Goal: Task Accomplishment & Management: Complete application form

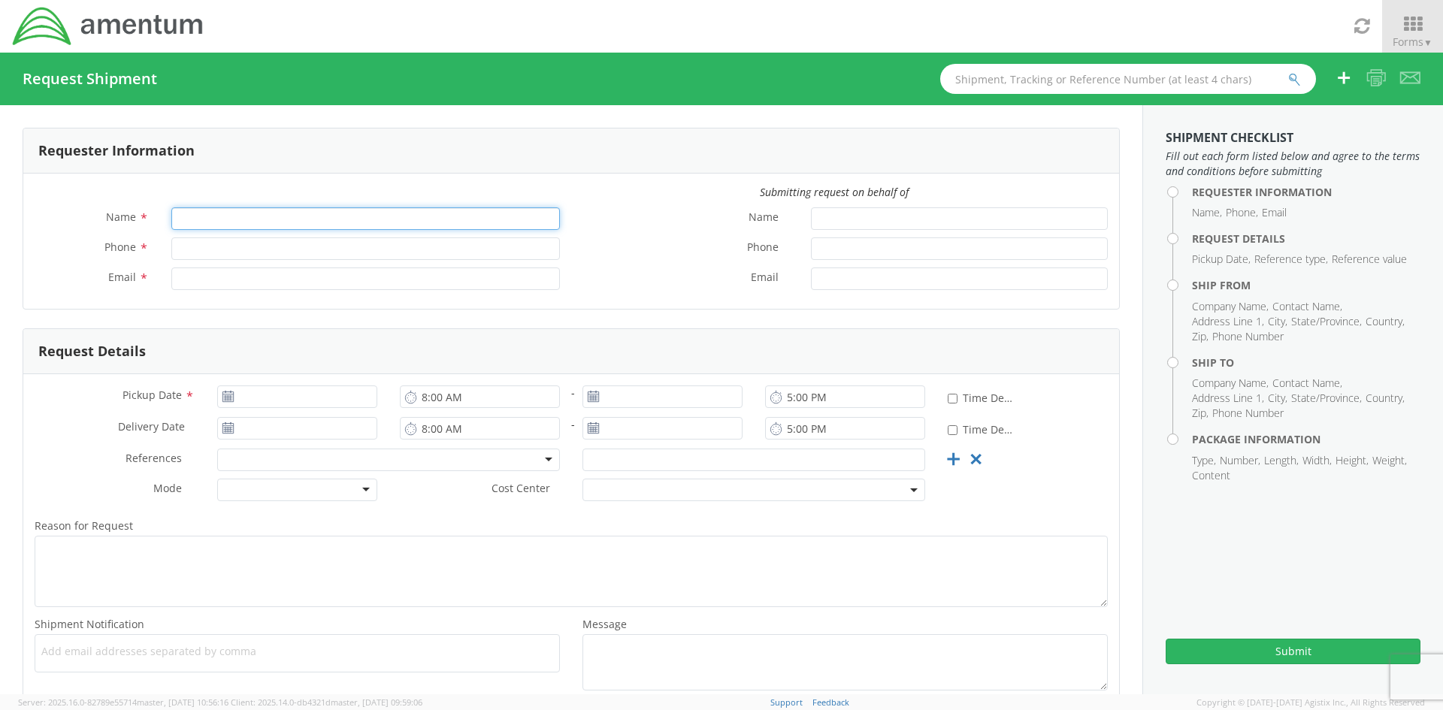
click at [259, 223] on input "Name *" at bounding box center [365, 218] width 389 height 23
type input "[PERSON_NAME]"
type input "8173048267"
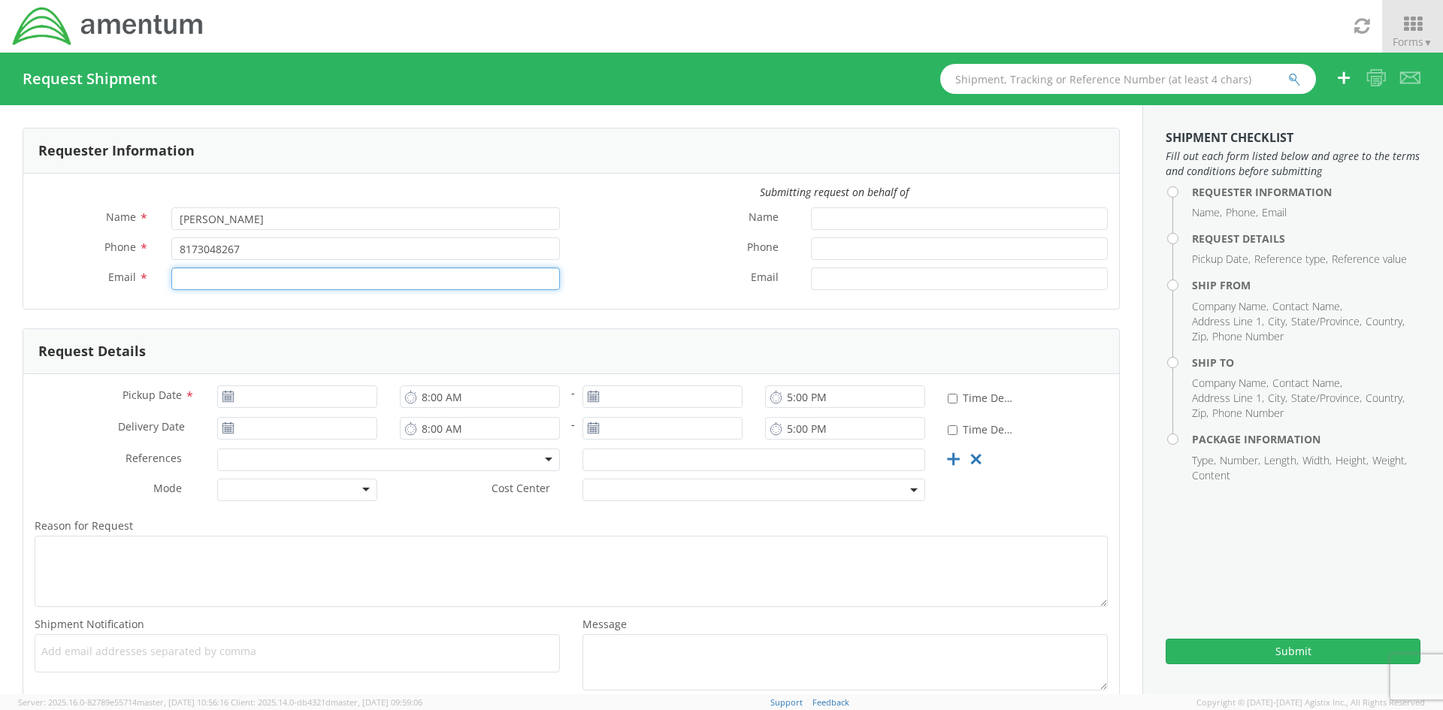
type input "[PERSON_NAME][EMAIL_ADDRESS][PERSON_NAME][DOMAIN_NAME]"
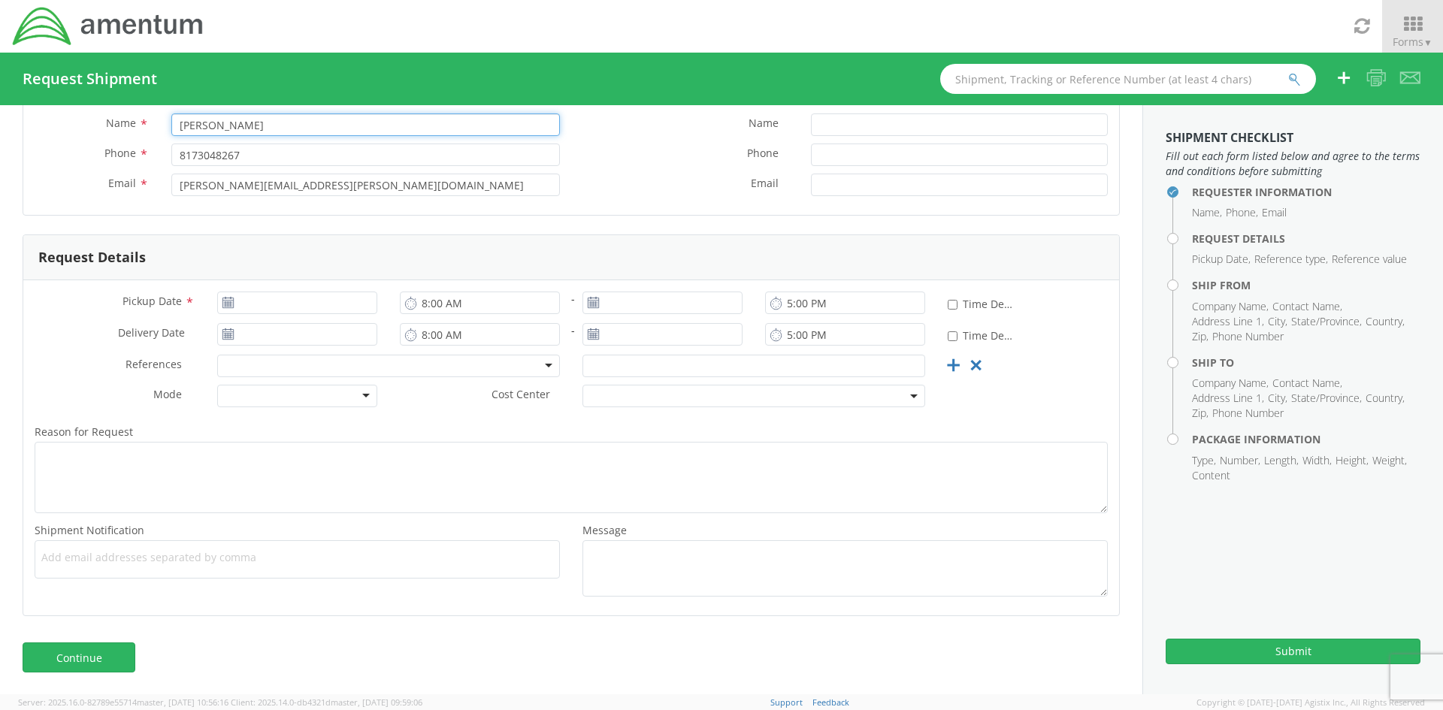
scroll to position [95, 0]
click at [226, 304] on use at bounding box center [227, 301] width 11 height 11
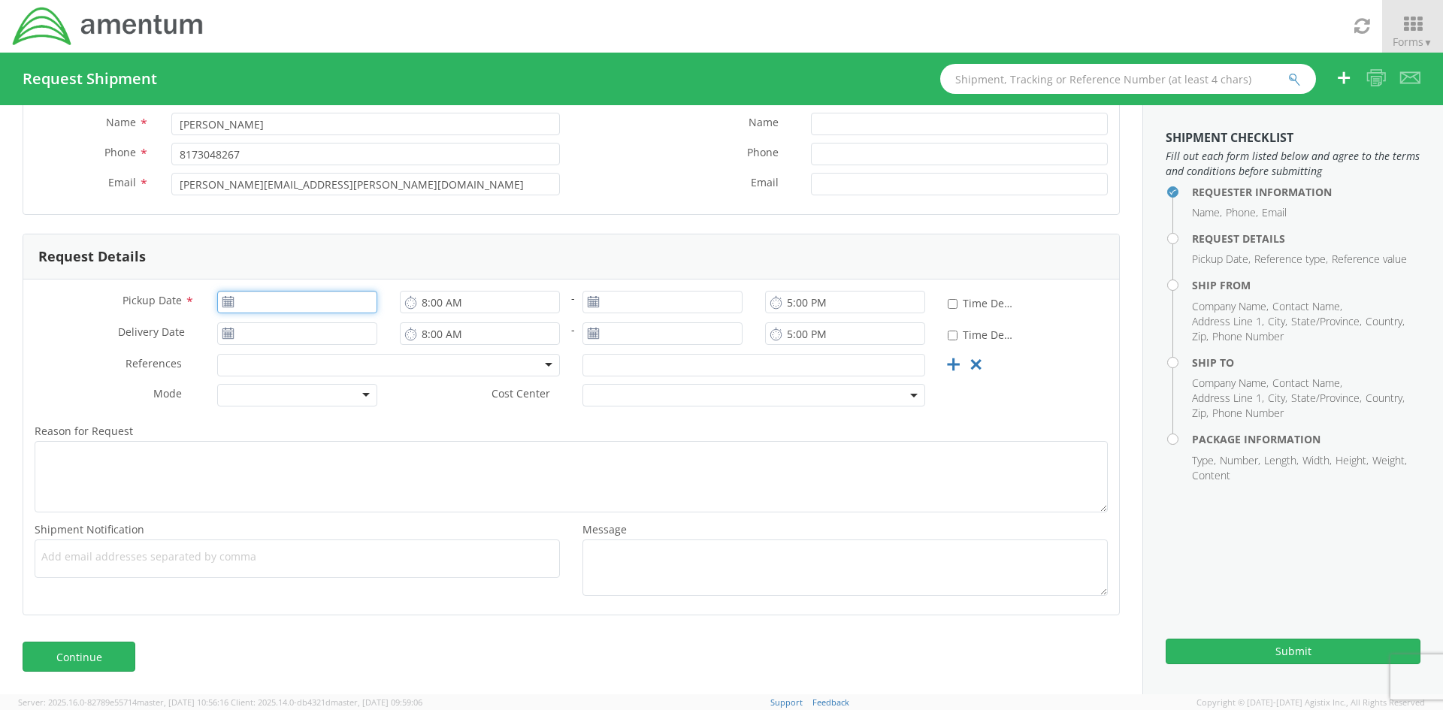
type input "[DATE]"
click at [273, 298] on input "[DATE]" at bounding box center [297, 302] width 160 height 23
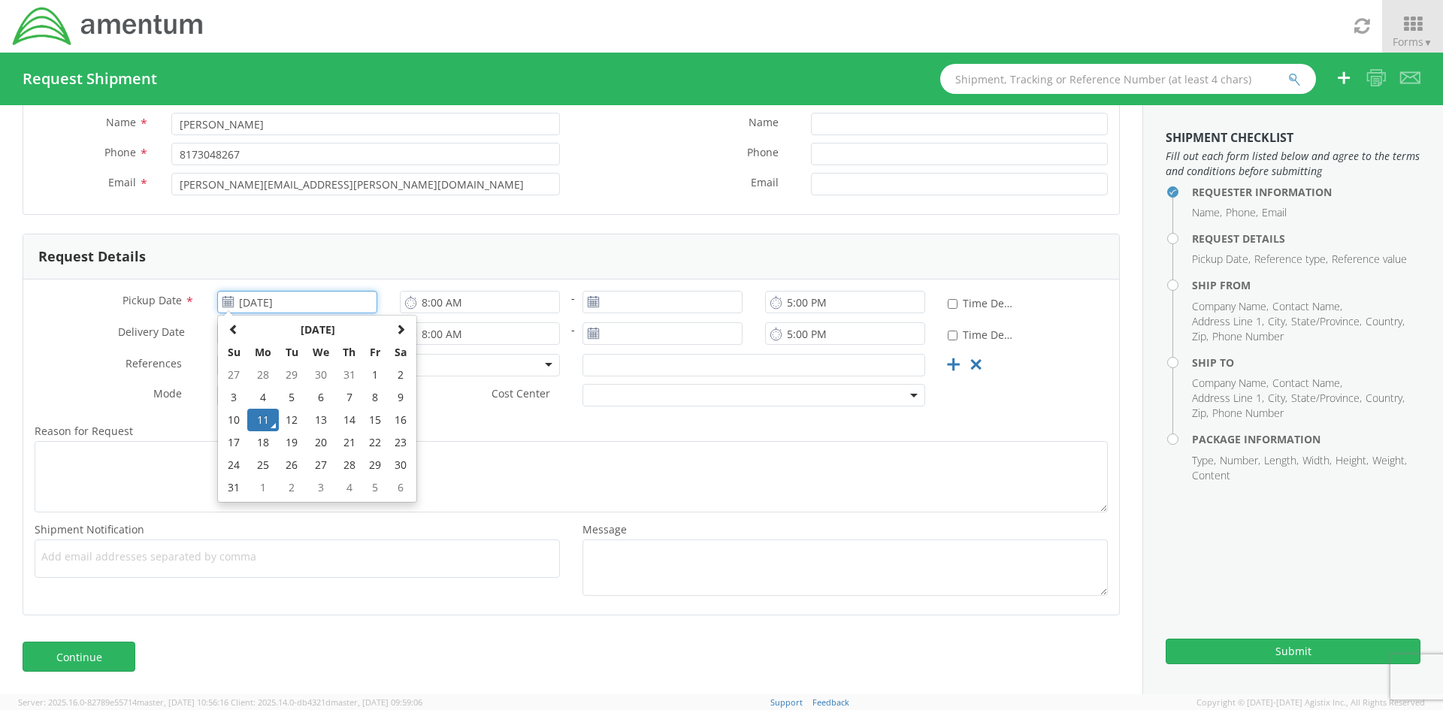
click at [259, 416] on td "11" at bounding box center [263, 420] width 32 height 23
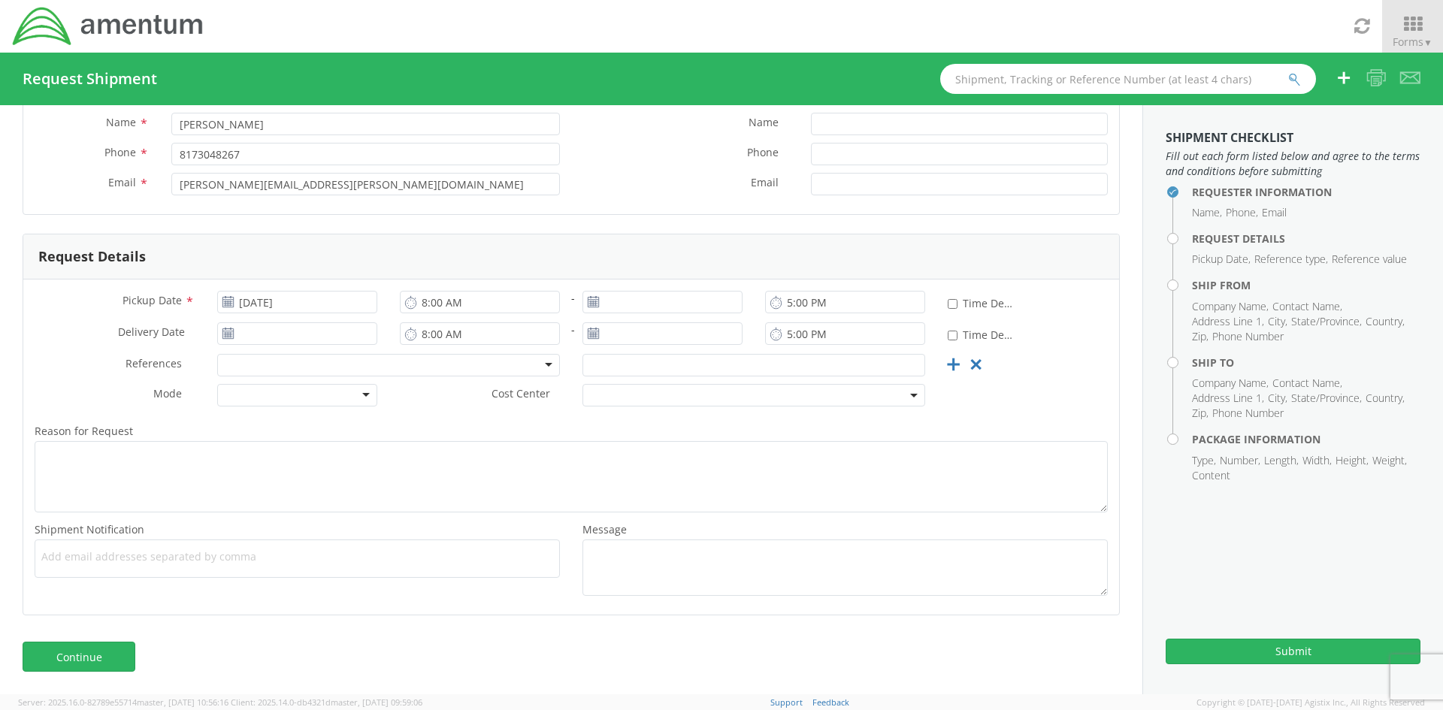
click at [361, 393] on div at bounding box center [297, 395] width 160 height 23
click at [780, 395] on span at bounding box center [753, 395] width 343 height 23
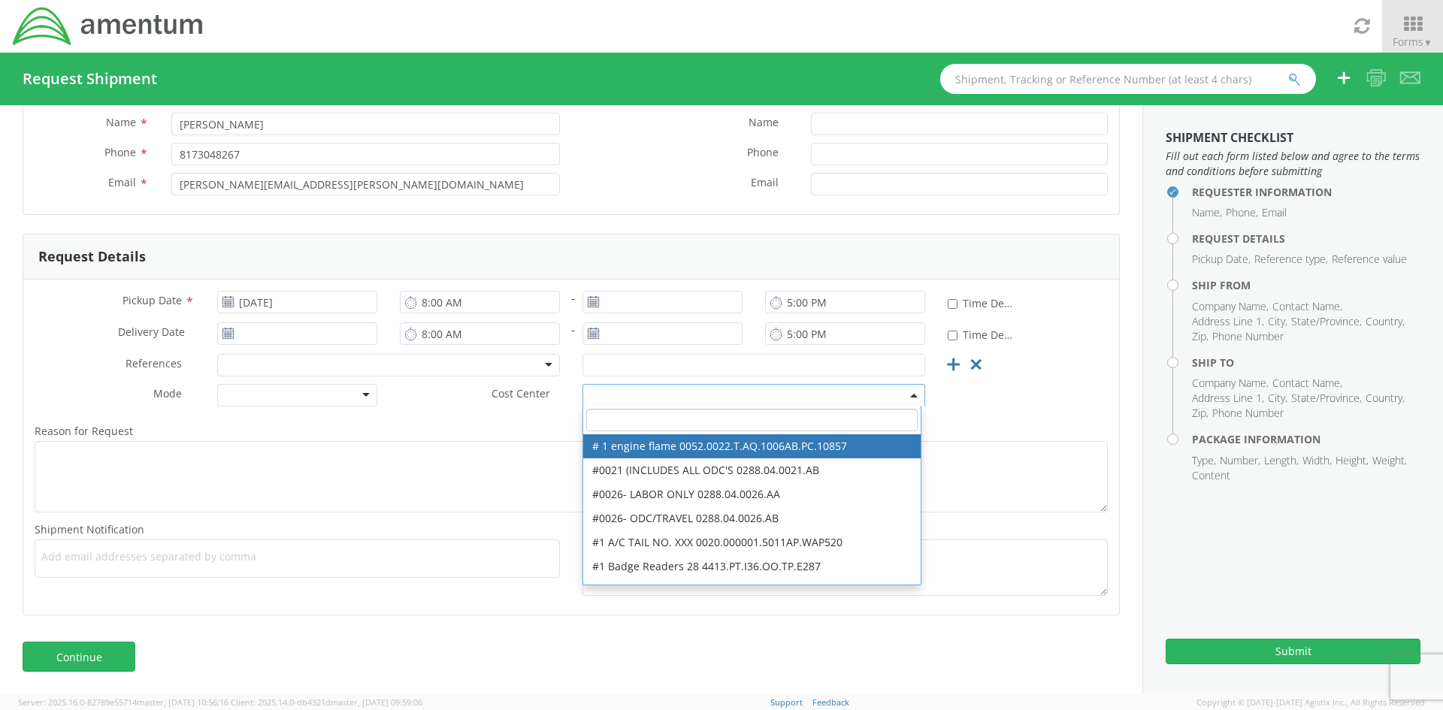
click at [600, 422] on input "search" at bounding box center [751, 420] width 331 height 23
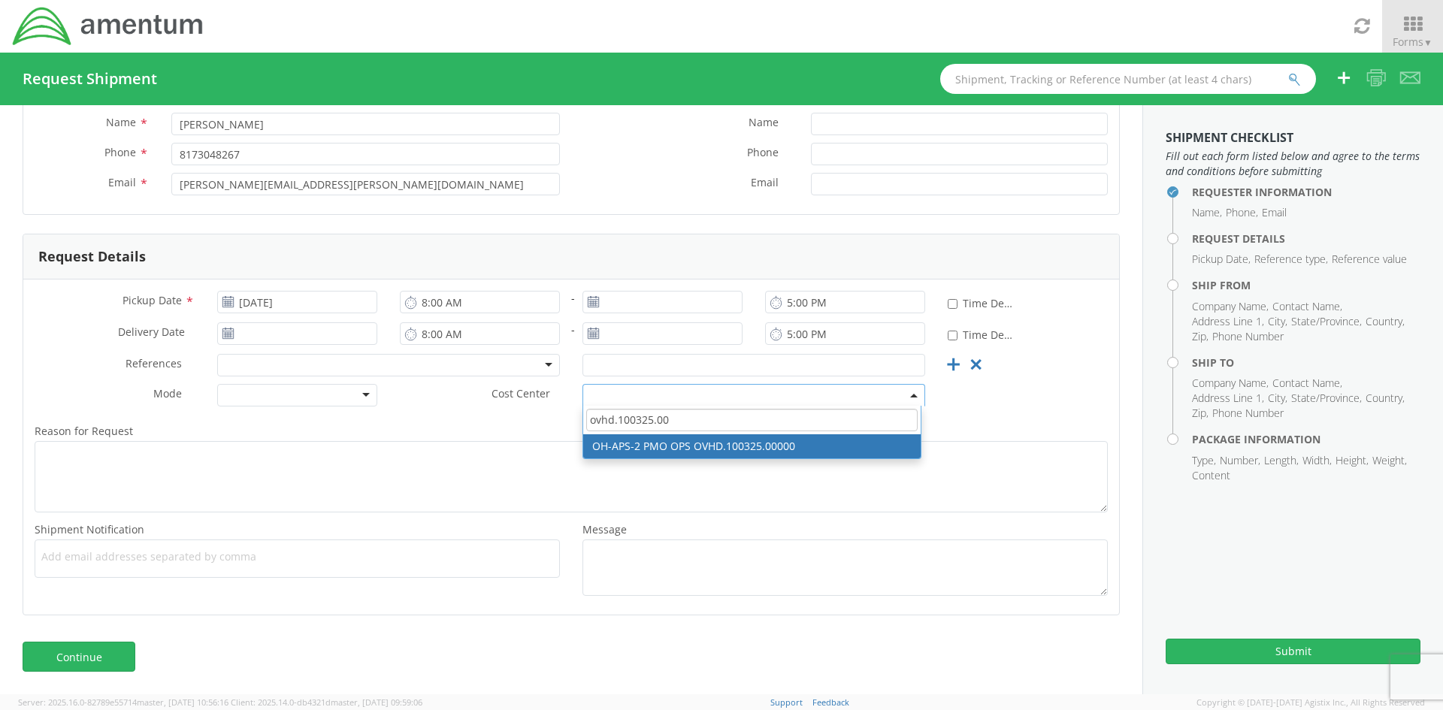
type input "ovhd.100325.00"
select select "OVHD.100325.00000"
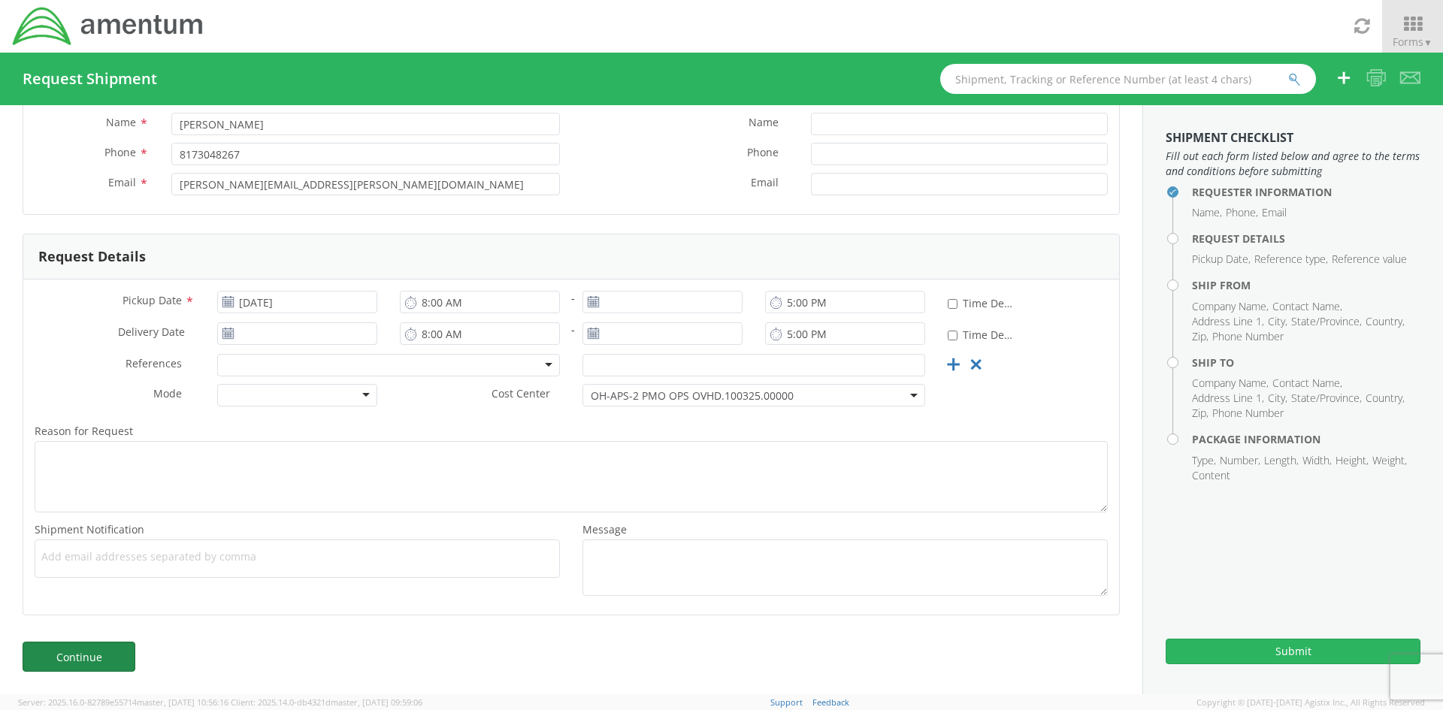
click at [83, 653] on link "Continue" at bounding box center [79, 657] width 113 height 30
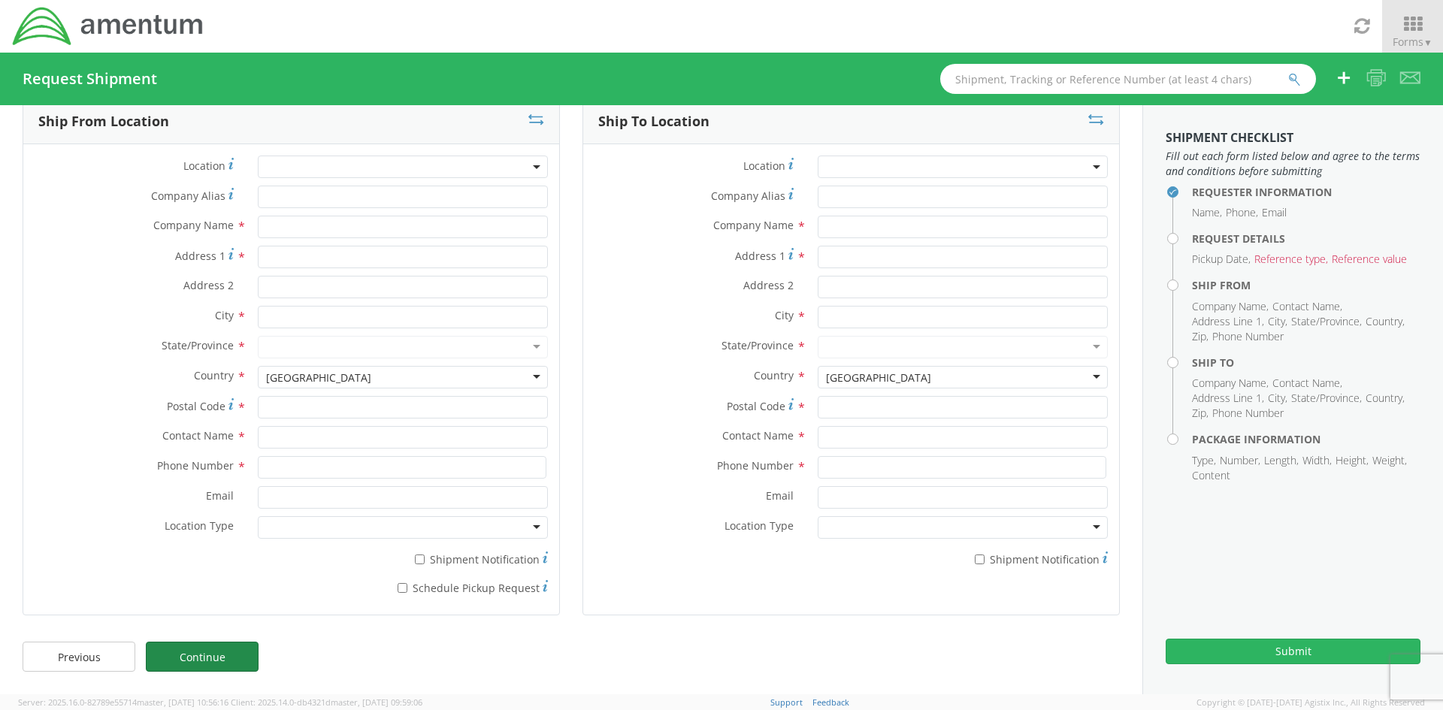
scroll to position [29, 0]
click at [86, 656] on link "Previous" at bounding box center [79, 657] width 113 height 30
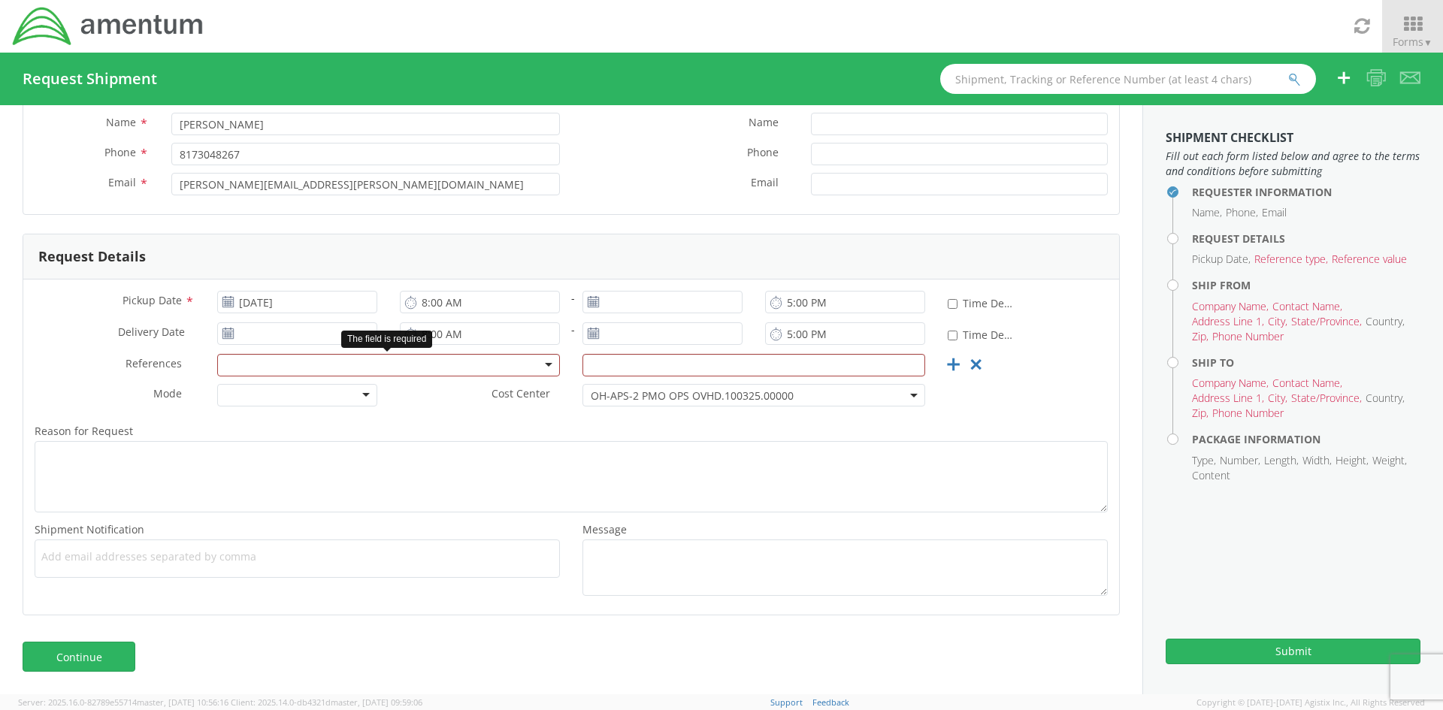
click at [308, 363] on div at bounding box center [388, 365] width 343 height 23
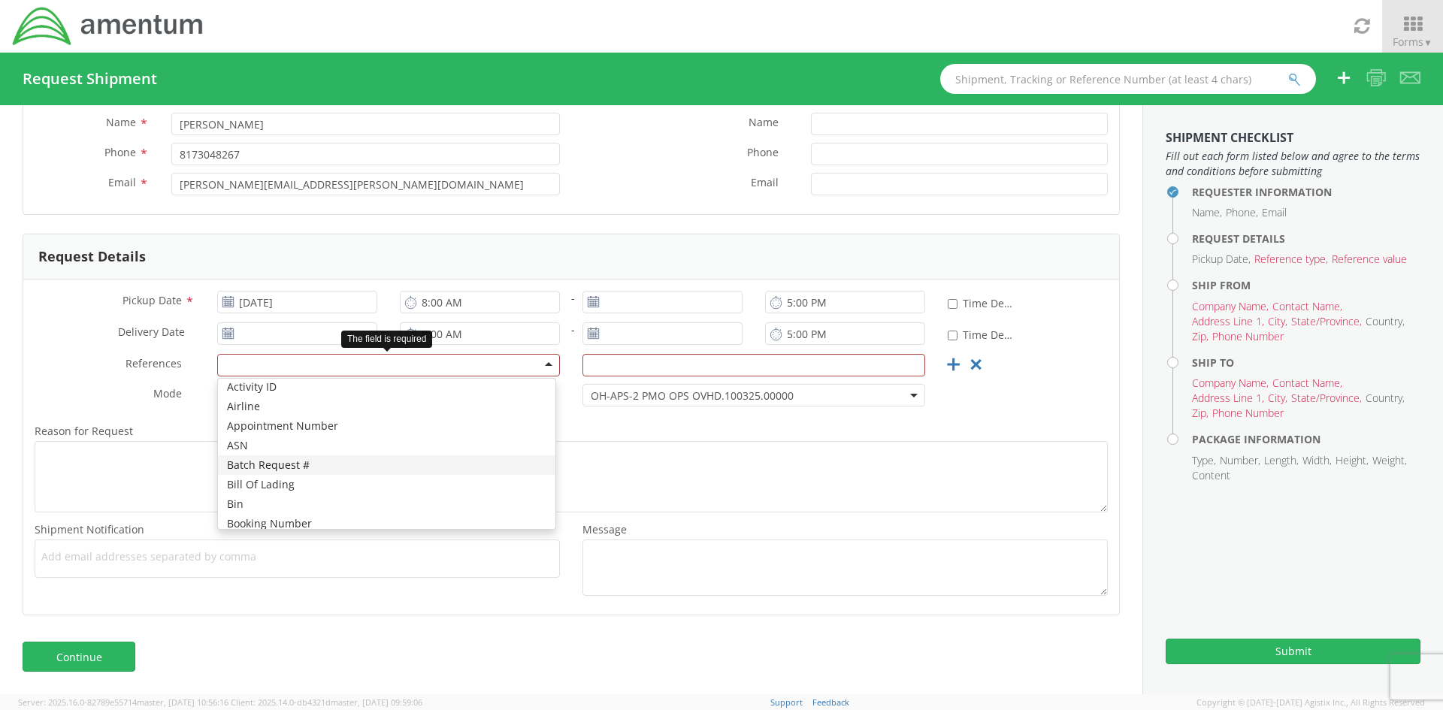
scroll to position [0, 0]
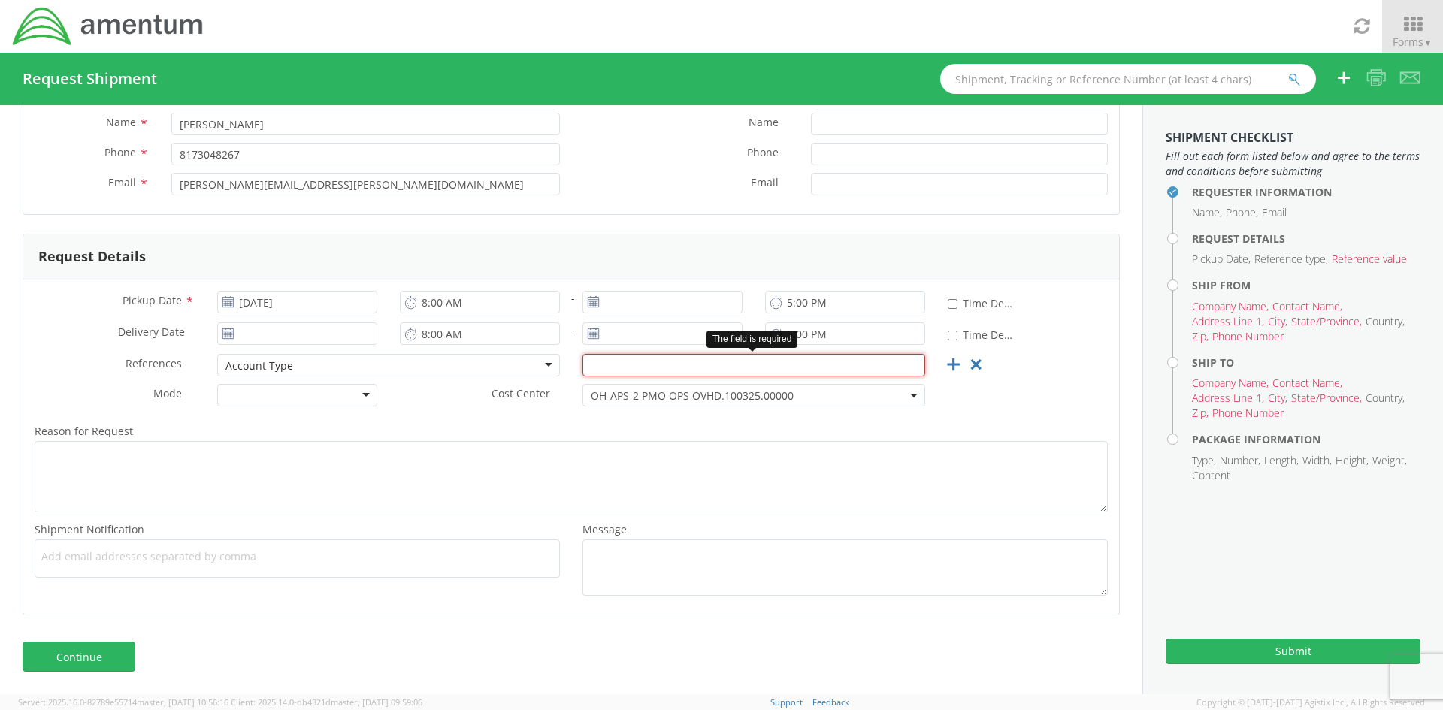
click at [605, 368] on input "text" at bounding box center [753, 365] width 343 height 23
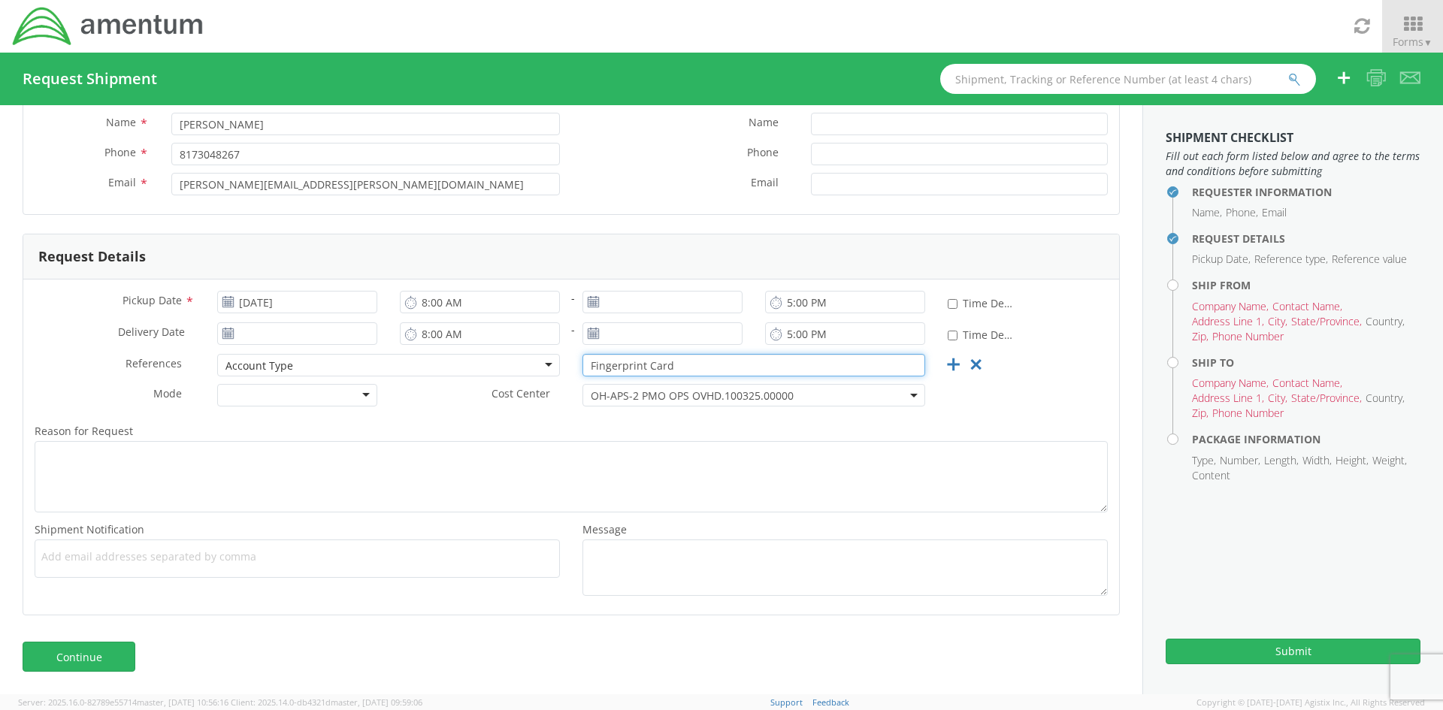
type input "Fingerprint Card"
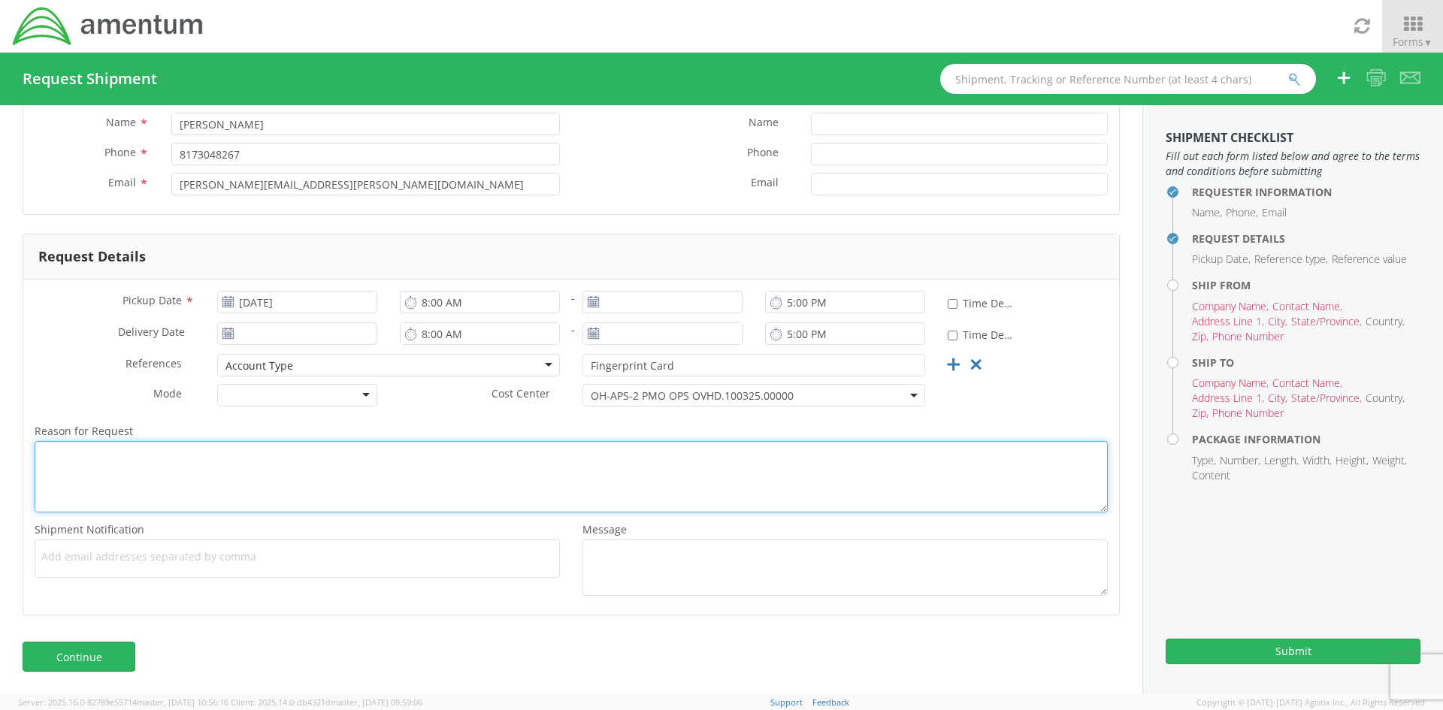
click at [86, 459] on textarea "Reason for Request *" at bounding box center [571, 476] width 1073 height 71
type textarea "Fingerprint Card"
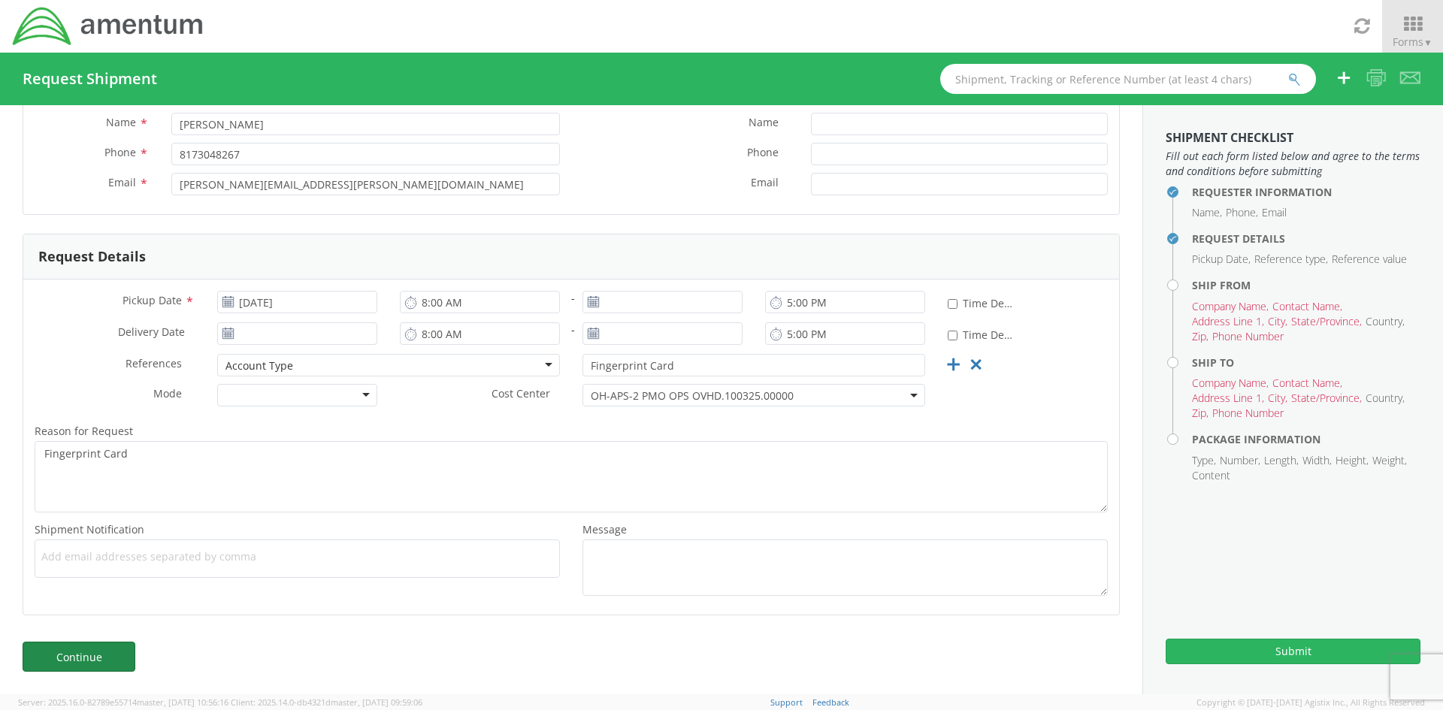
click at [88, 653] on link "Continue" at bounding box center [79, 657] width 113 height 30
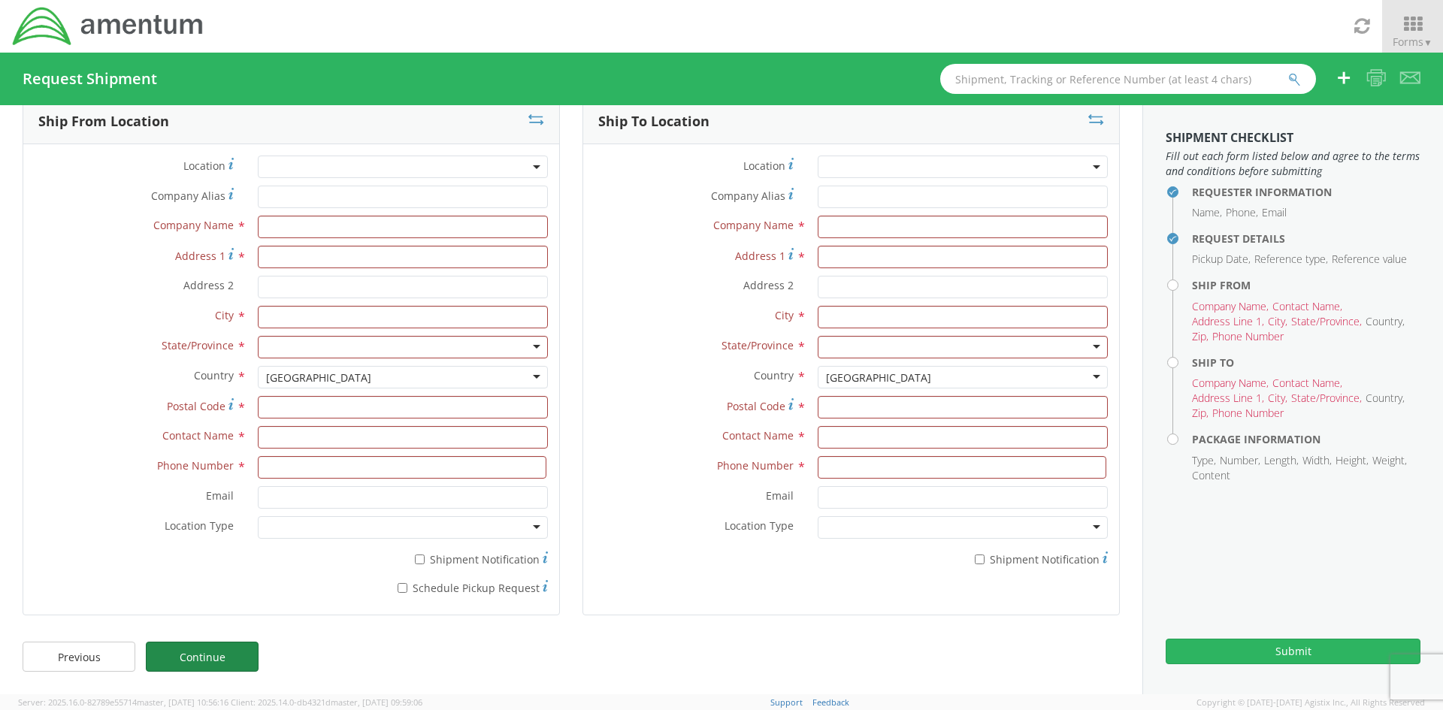
scroll to position [29, 0]
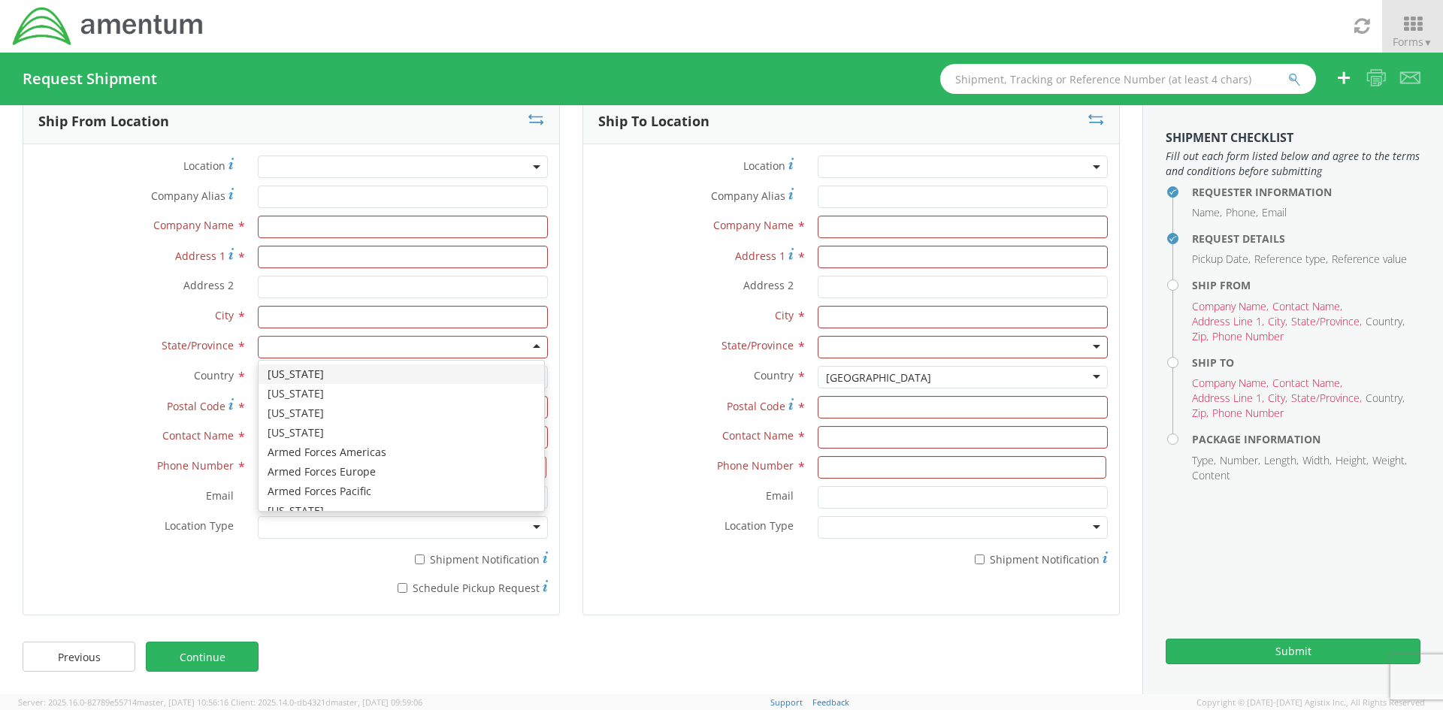
click at [530, 346] on div at bounding box center [403, 347] width 290 height 23
click at [280, 226] on input "text" at bounding box center [403, 227] width 290 height 23
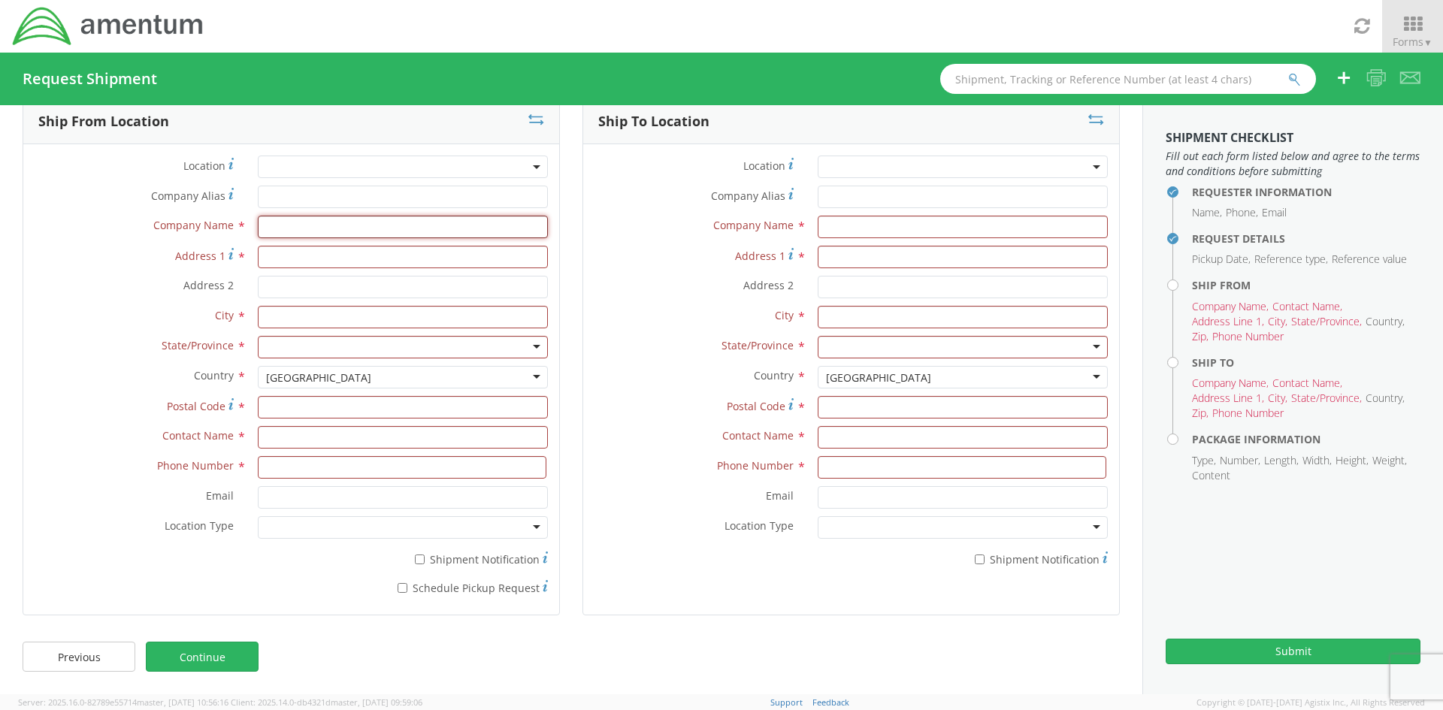
type input "Amentum"
type input "[STREET_ADDRESS]"
type input "[GEOGRAPHIC_DATA]"
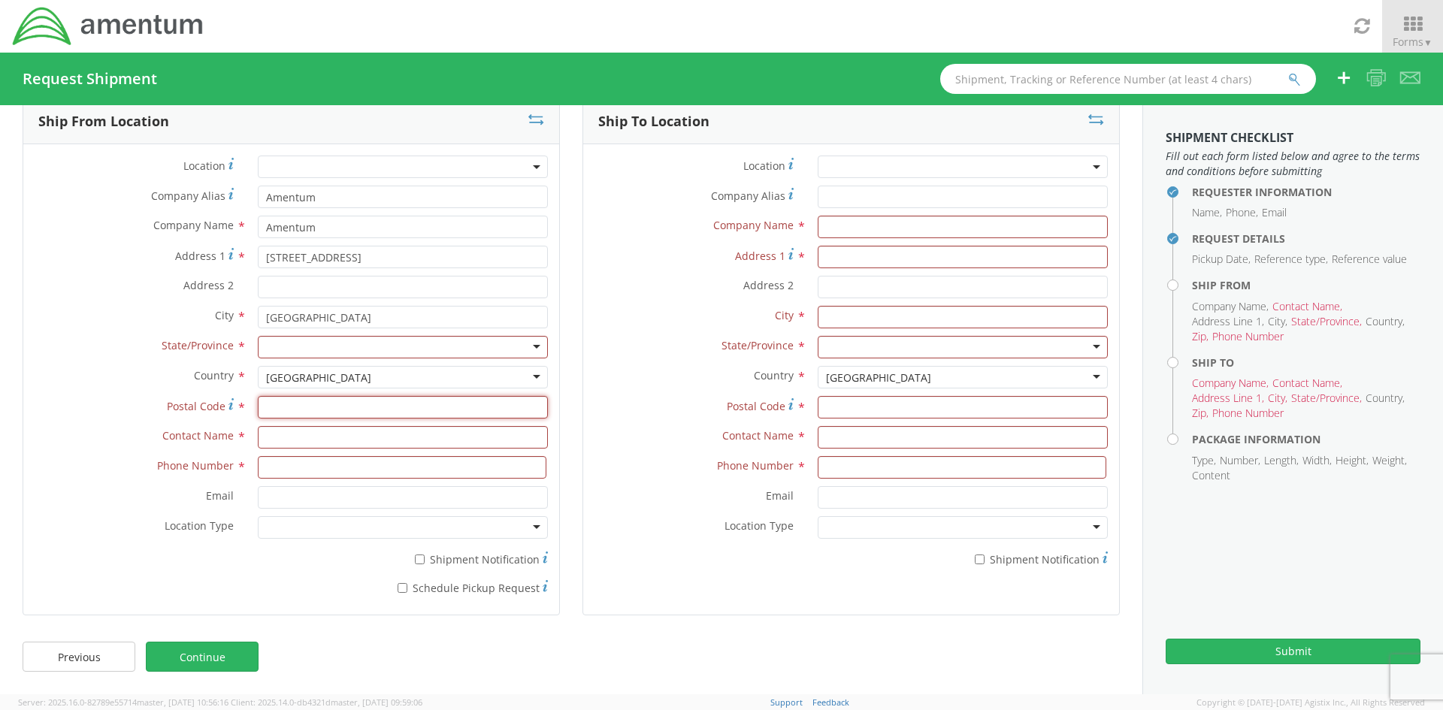
click at [289, 413] on input "Postal Code *" at bounding box center [403, 407] width 290 height 23
type input "76177"
type input "[PERSON_NAME]"
type input "8173048267"
type input "[PERSON_NAME][EMAIL_ADDRESS][PERSON_NAME][DOMAIN_NAME]"
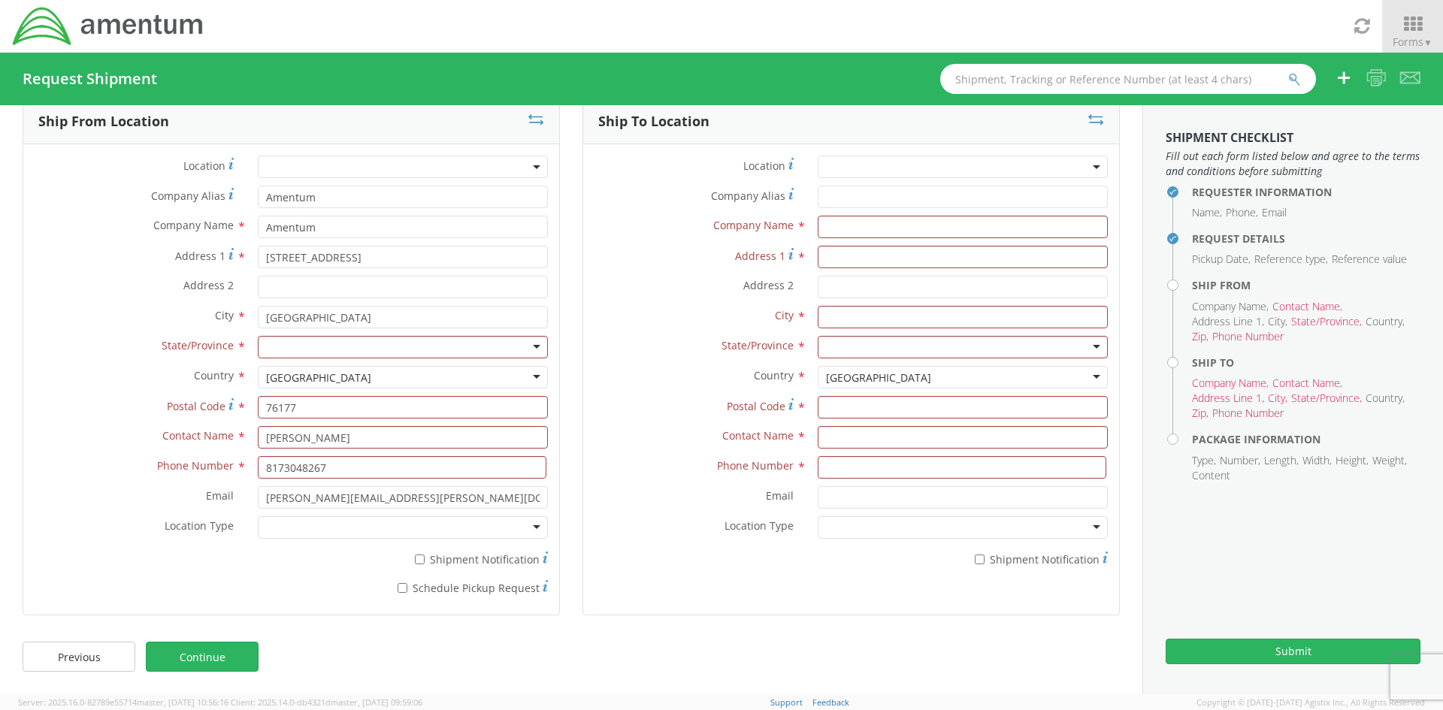
type input "Amentum"
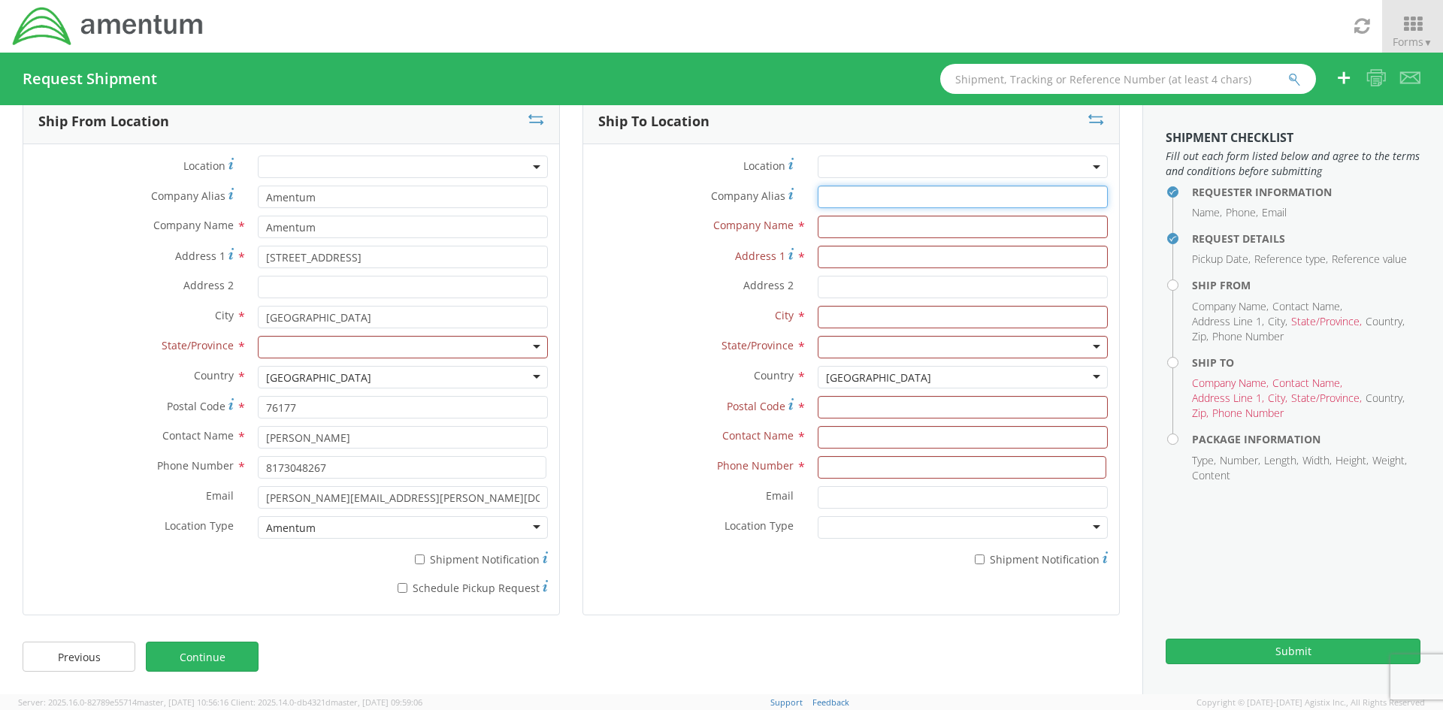
type input "Amentum"
type input "[STREET_ADDRESS]"
type input "[GEOGRAPHIC_DATA]"
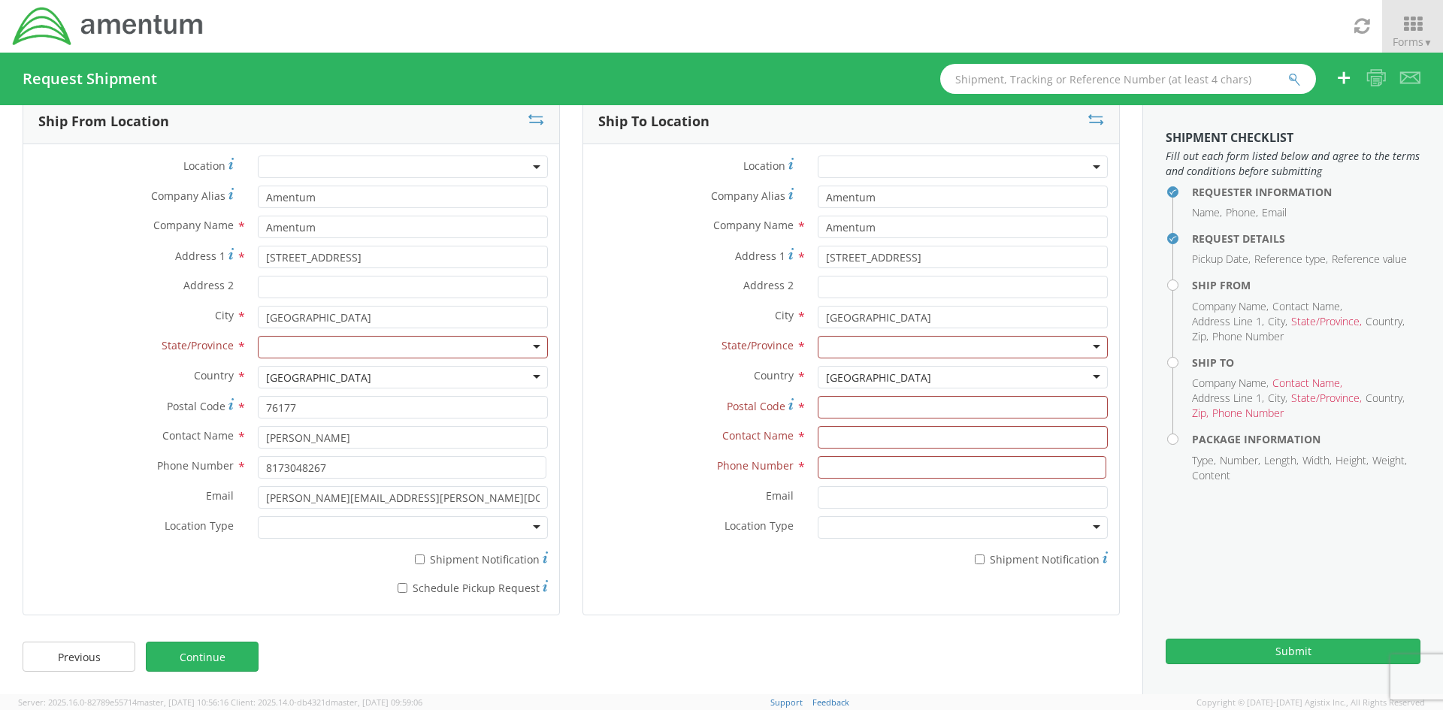
click at [347, 349] on div at bounding box center [403, 347] width 290 height 23
type input "t"
click at [408, 525] on div at bounding box center [403, 527] width 290 height 23
click at [934, 207] on input "Amentum" at bounding box center [963, 197] width 290 height 23
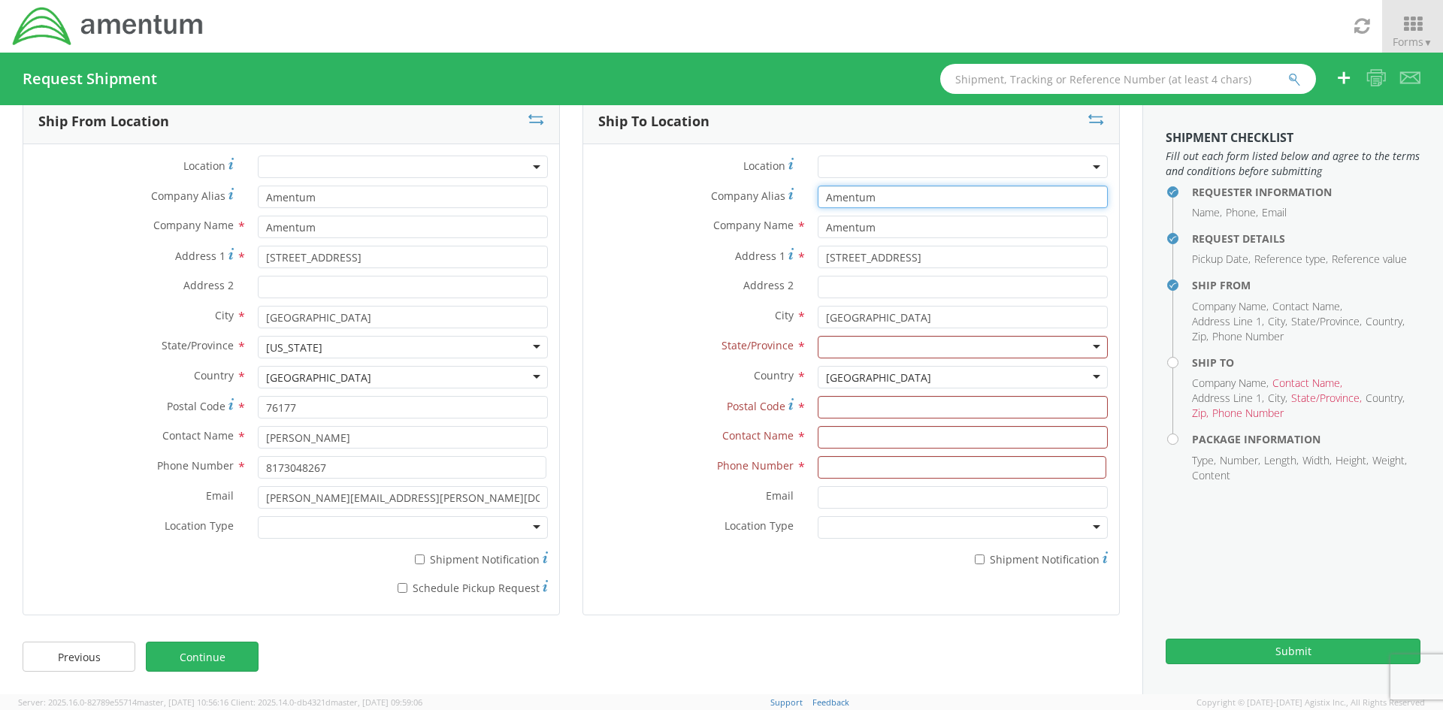
drag, startPoint x: 926, startPoint y: 191, endPoint x: 812, endPoint y: 190, distance: 114.2
click at [818, 190] on input "Amentum" at bounding box center [963, 197] width 290 height 23
type input "Department of Army Fingerprint Division"
type input "Attn: Fingerprint Division"
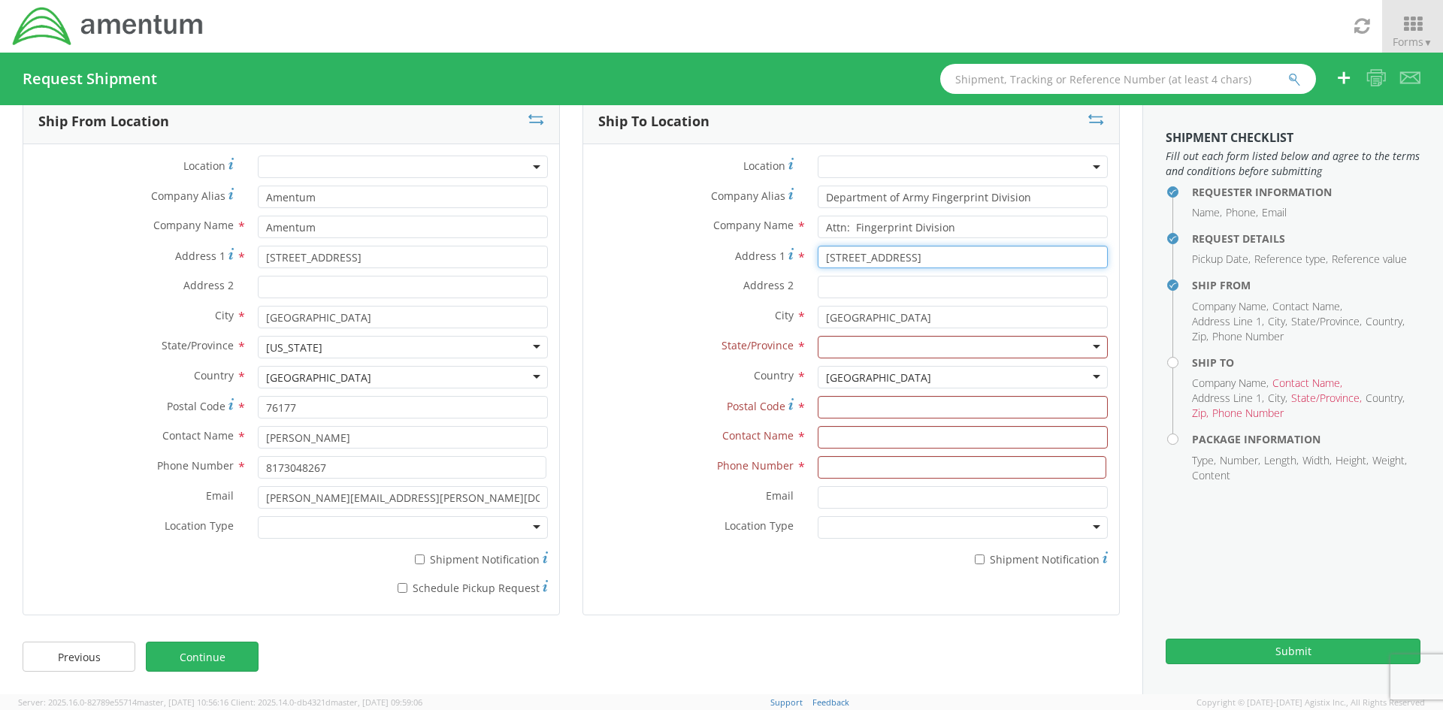
type input "[STREET_ADDRESS]"
type input "Suite 1"
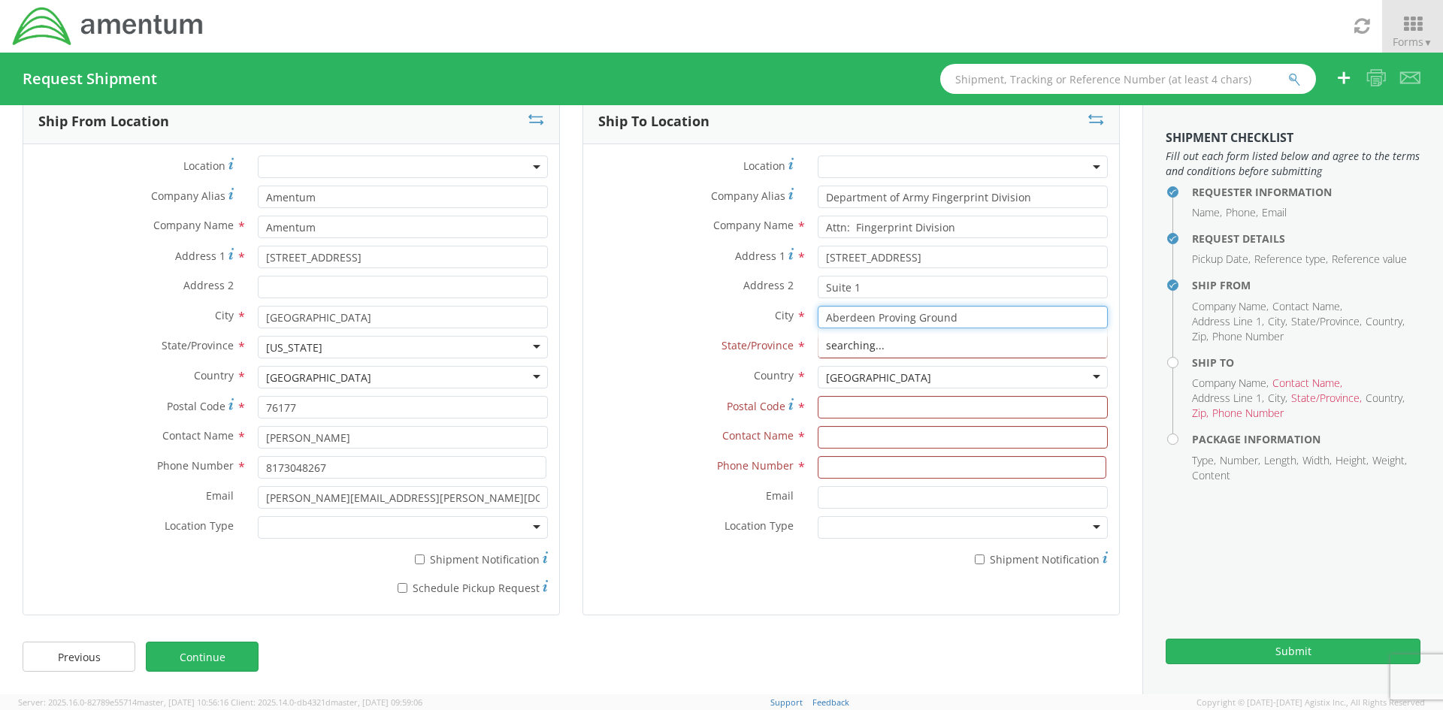
type input "Aberdeen Proving Ground"
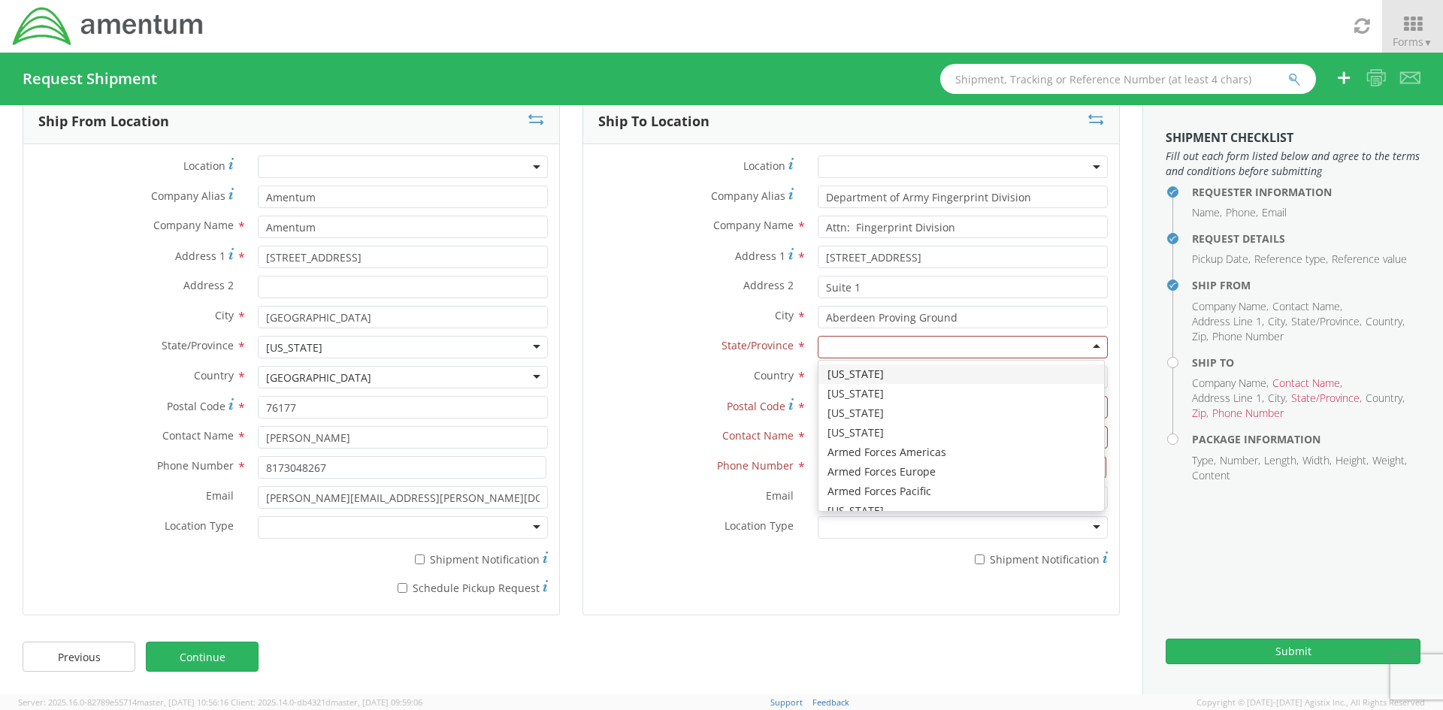
type input "m"
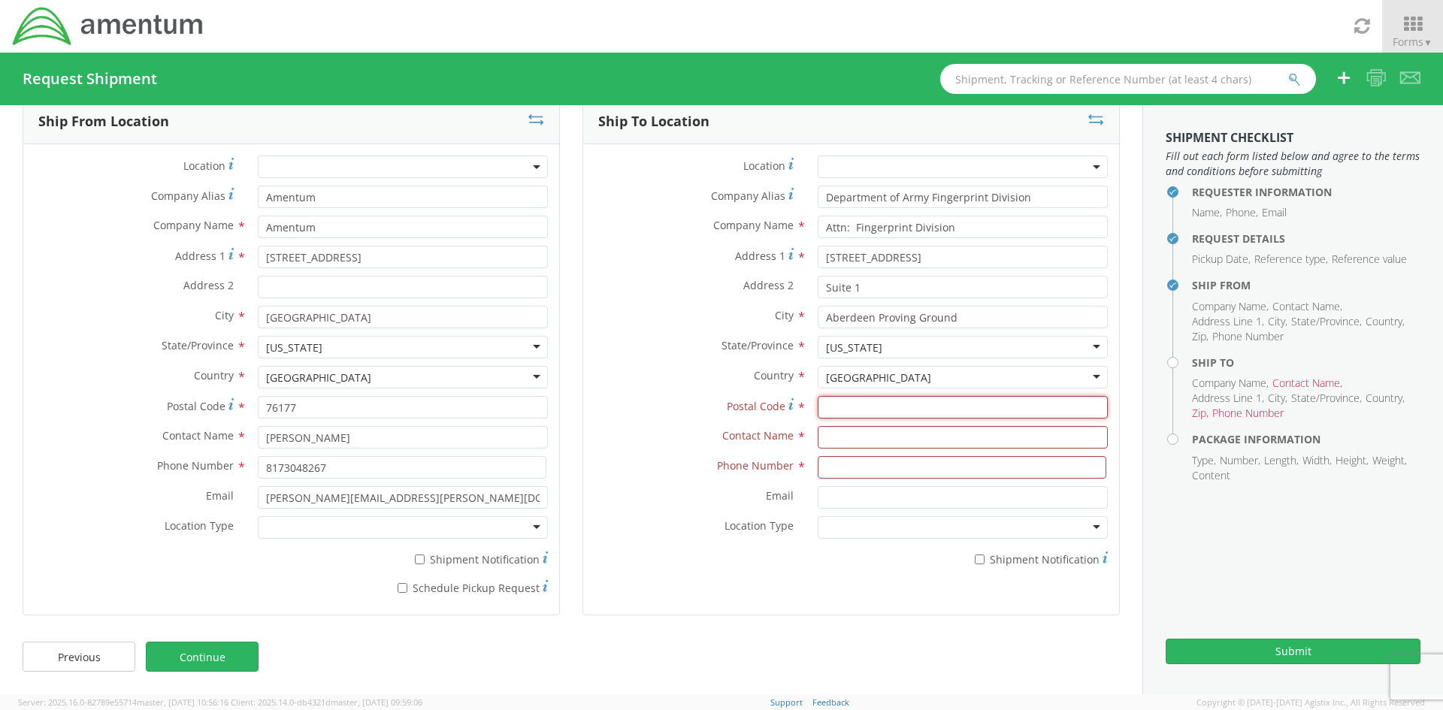
click at [828, 405] on input "Postal Code *" at bounding box center [963, 407] width 290 height 23
type input "21005"
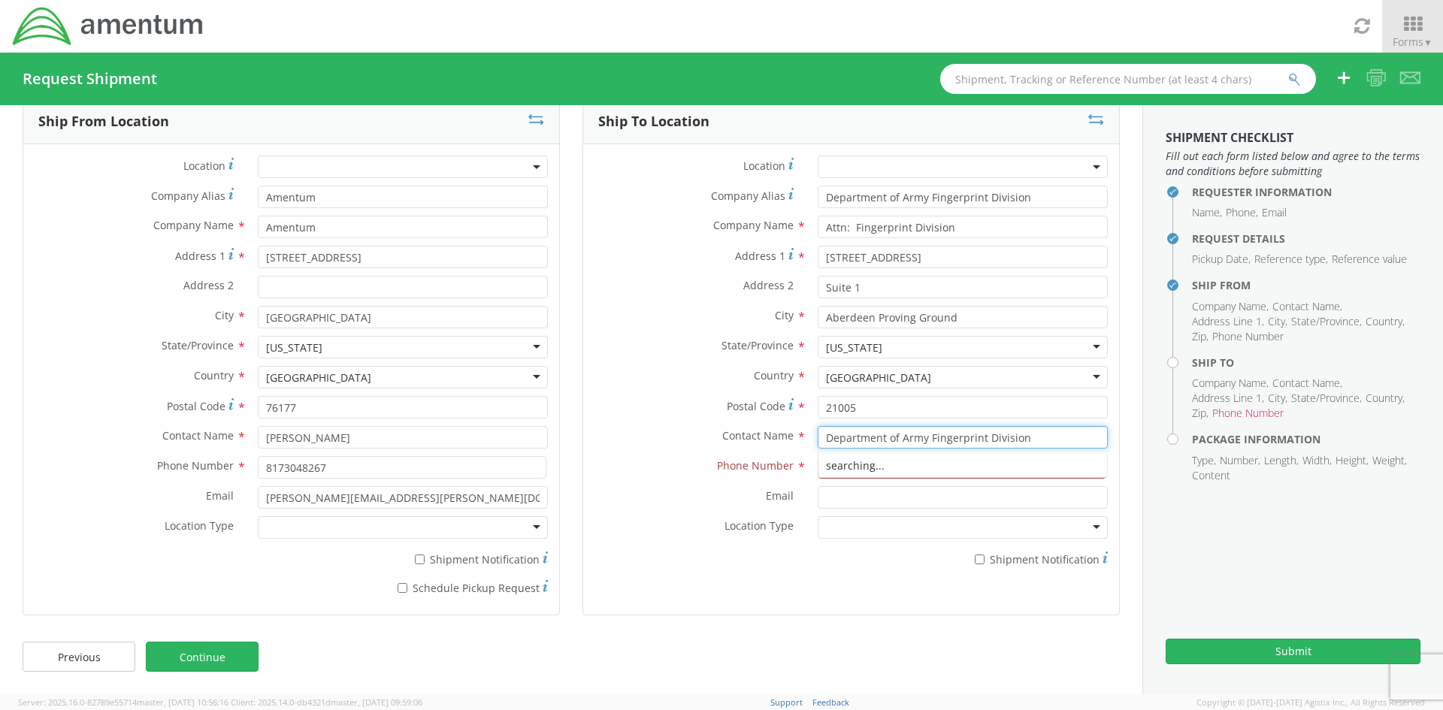
type input "Department of Army Fingerprint Division"
type input "[PHONE_NUMBER]"
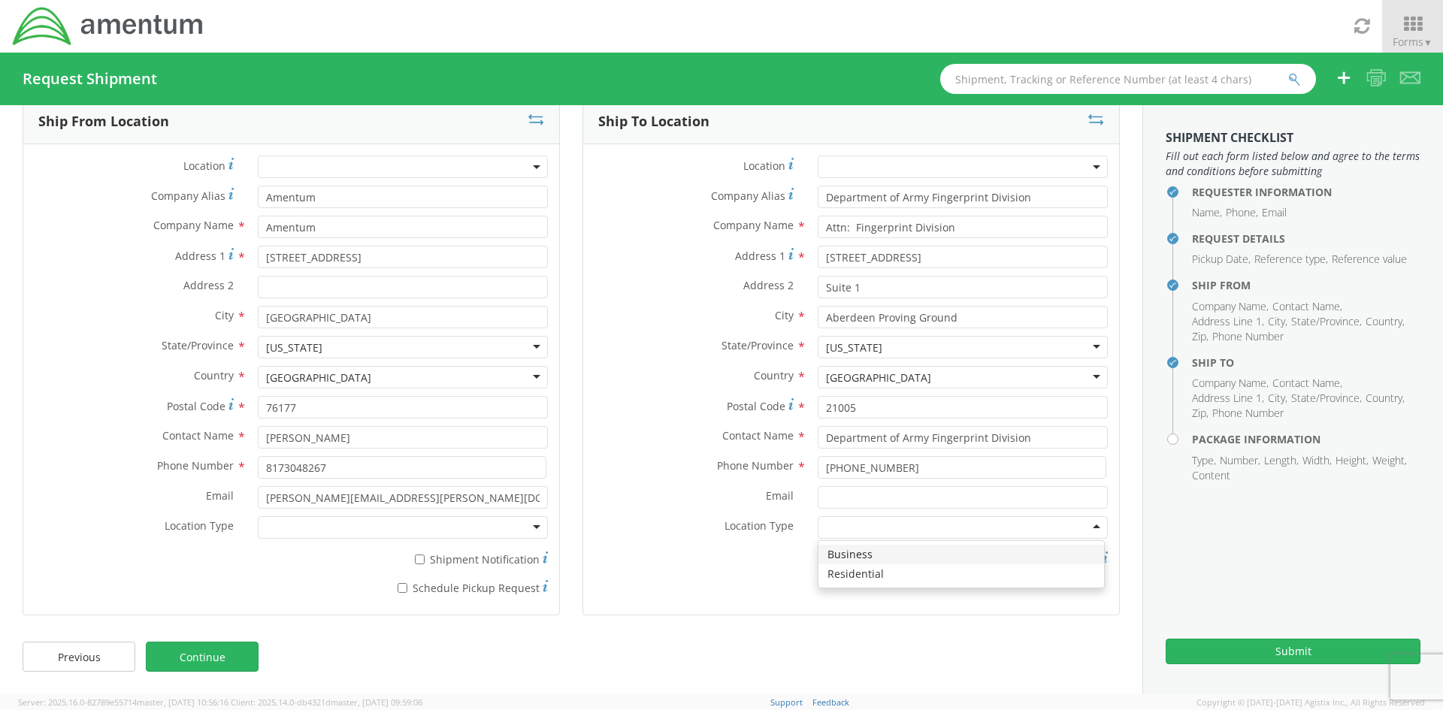
click at [847, 527] on div at bounding box center [963, 527] width 290 height 23
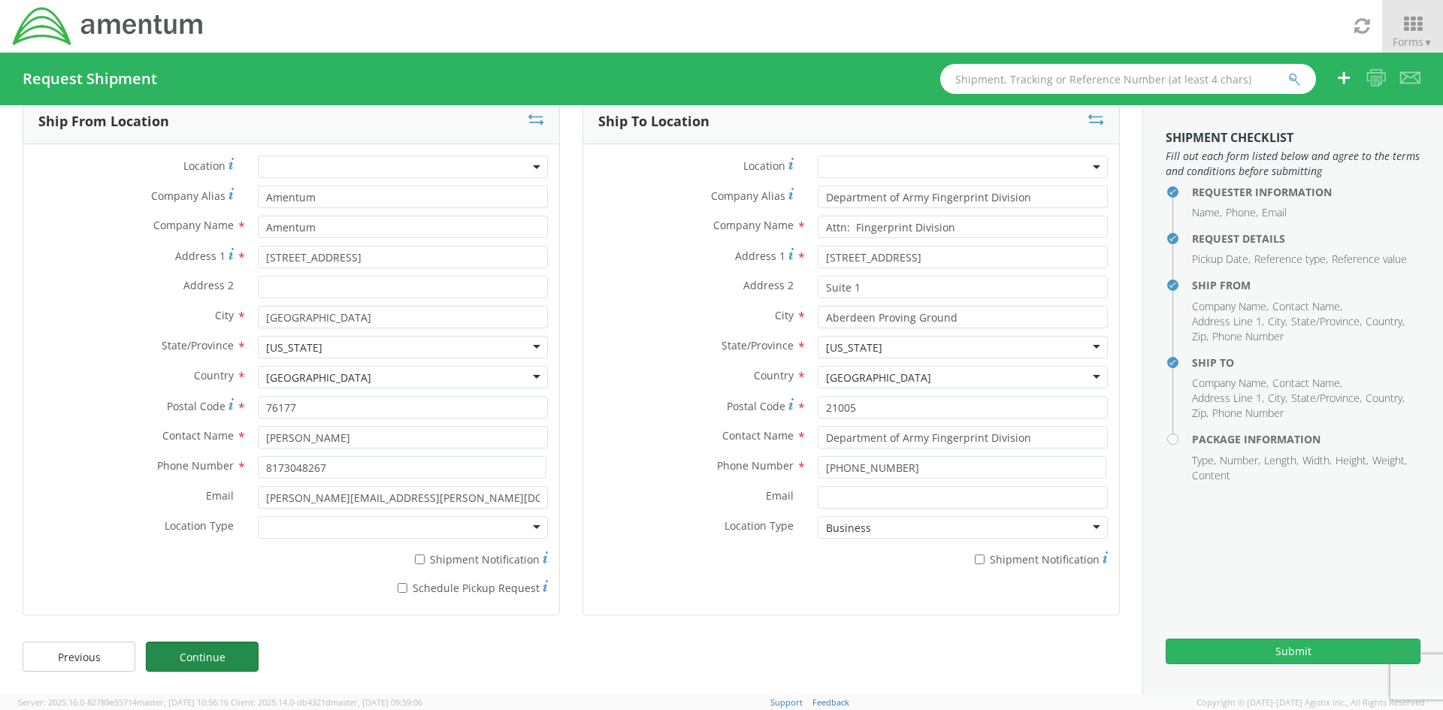
click at [210, 656] on link "Continue" at bounding box center [202, 657] width 113 height 30
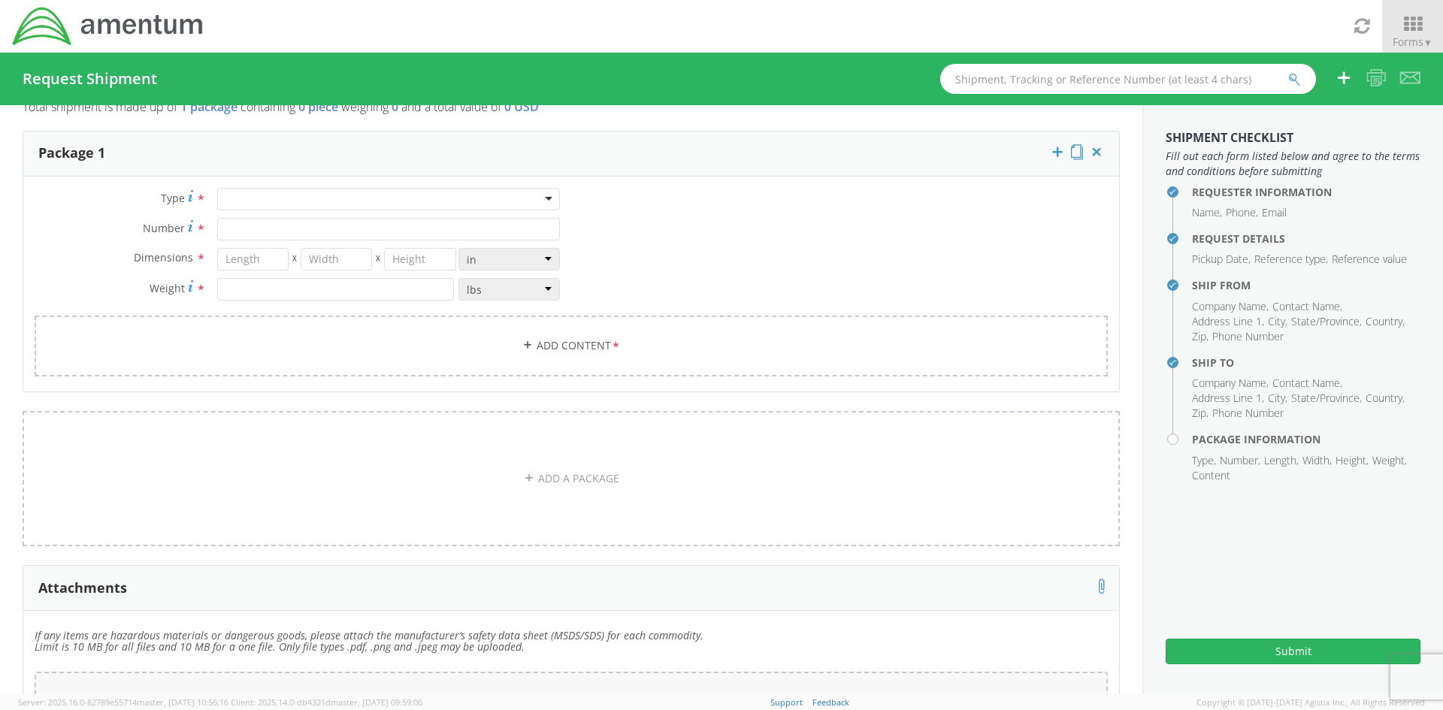
click at [325, 186] on div "Type * Bale(s) Basket(s) BCK Boxes Bolt(s) Bottle(s) Buckets Bulk Bundle(s) Can…" at bounding box center [571, 284] width 1096 height 215
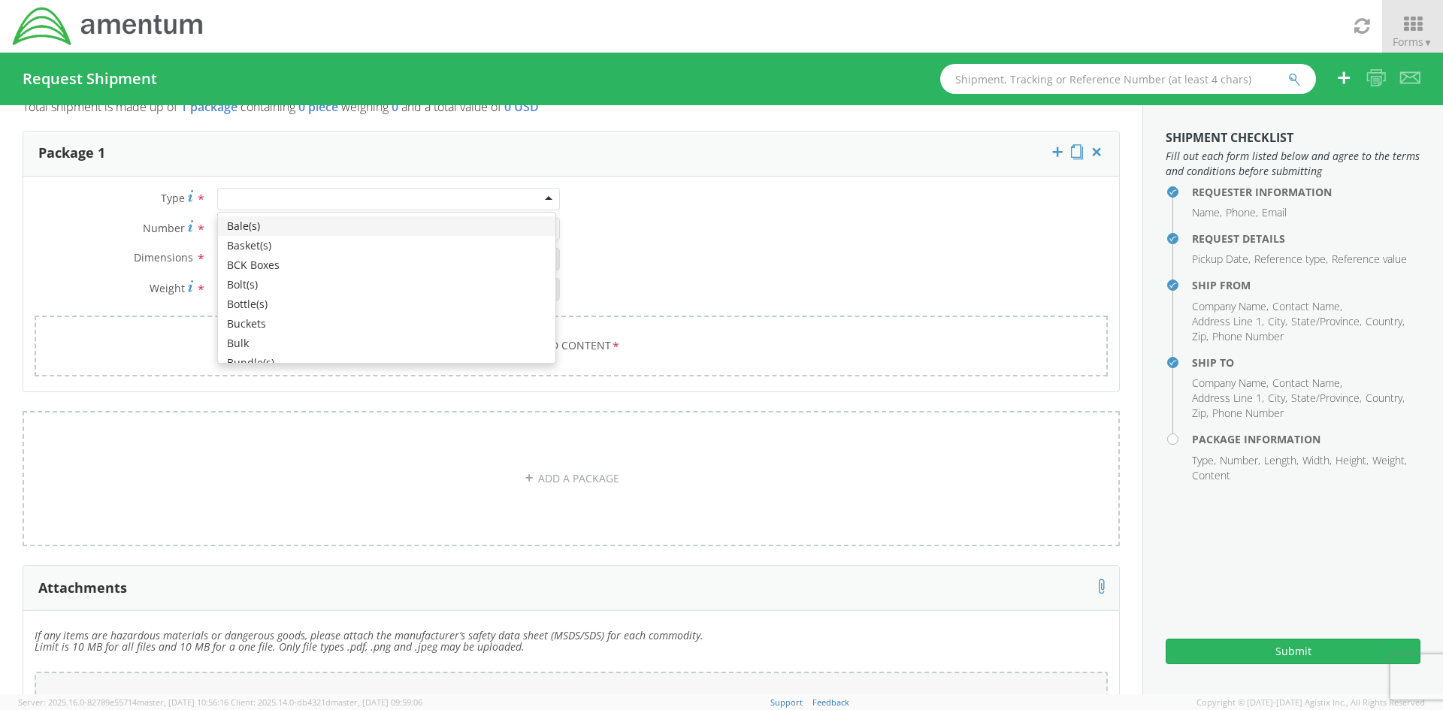
click at [326, 189] on div at bounding box center [388, 199] width 343 height 23
type input "1"
type input "9.5"
type input "12.5"
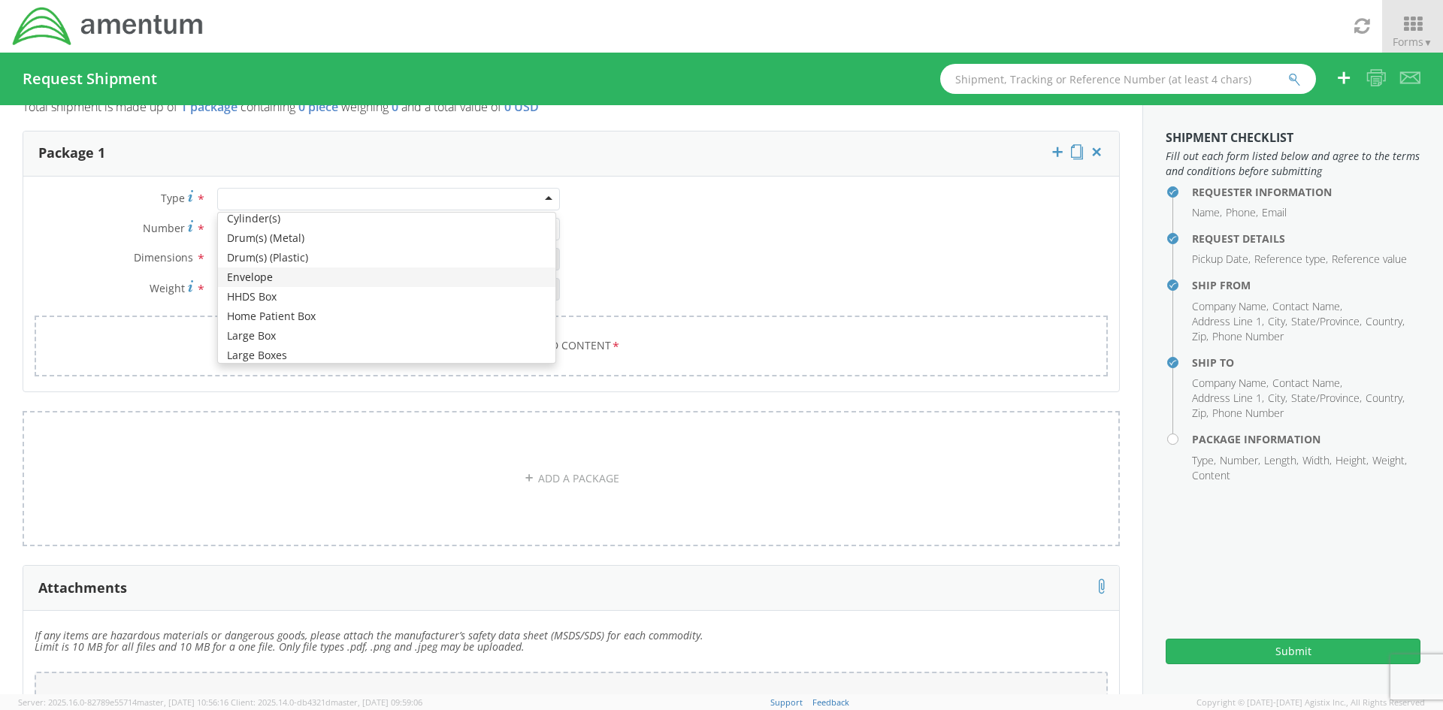
type input "0.25"
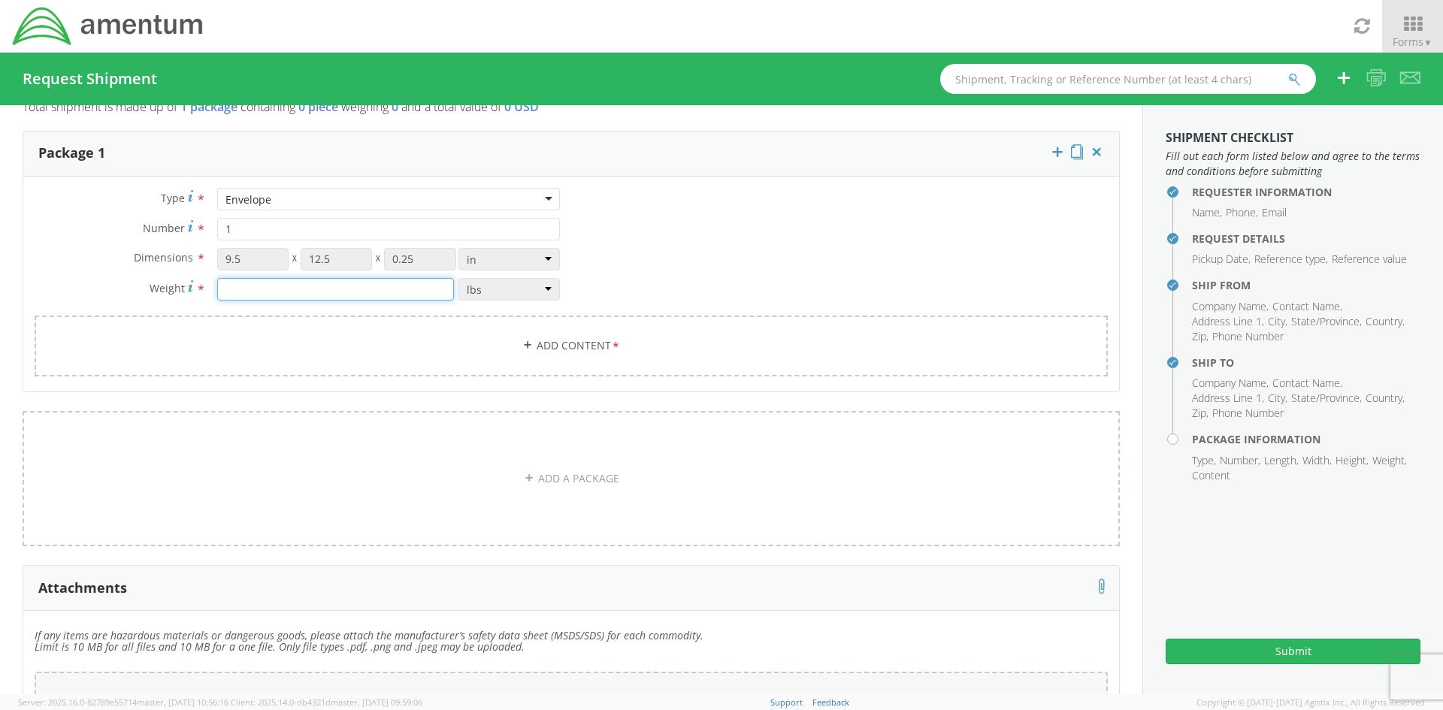
click at [285, 292] on input "number" at bounding box center [335, 289] width 237 height 23
type input "1"
click at [536, 352] on link "Add Content *" at bounding box center [571, 346] width 1073 height 61
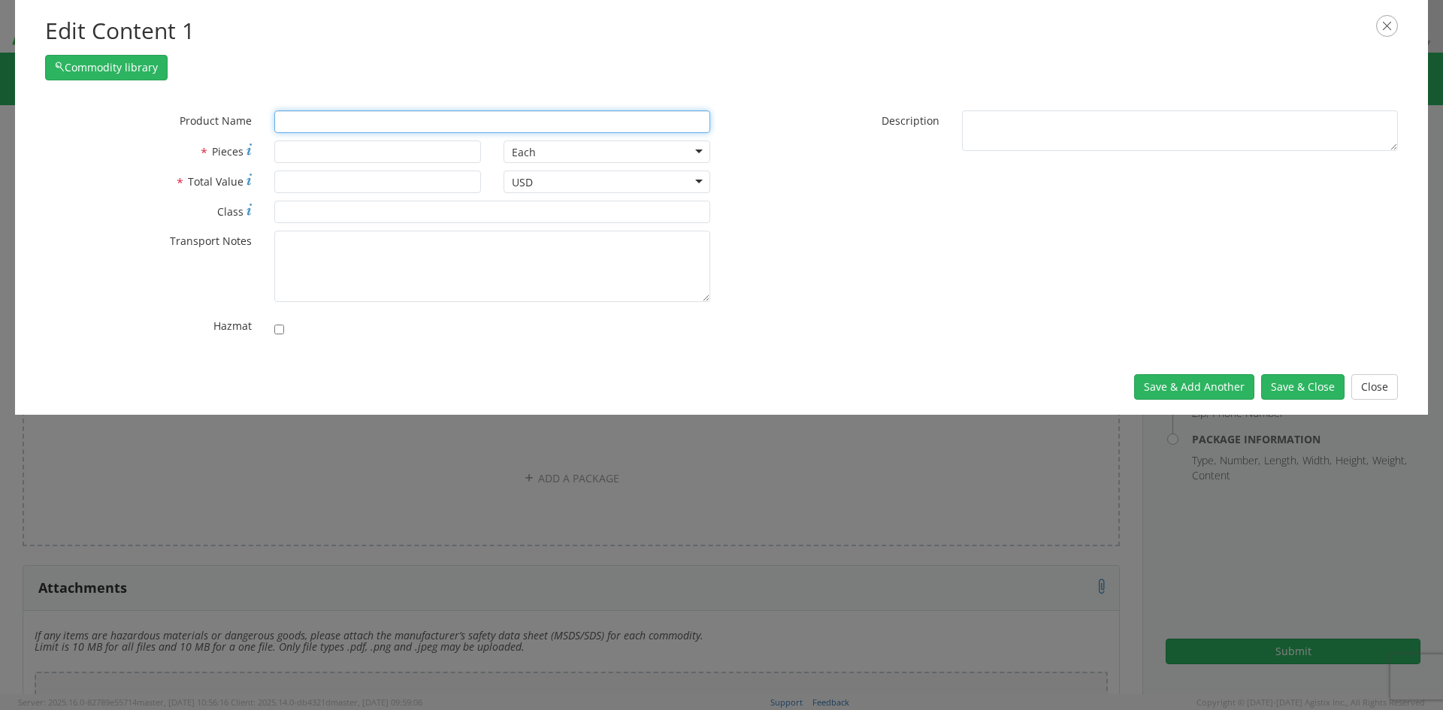
click at [293, 116] on input "text" at bounding box center [492, 121] width 436 height 23
type input "Finger"
type input "FingeR, RH"
type input "F"
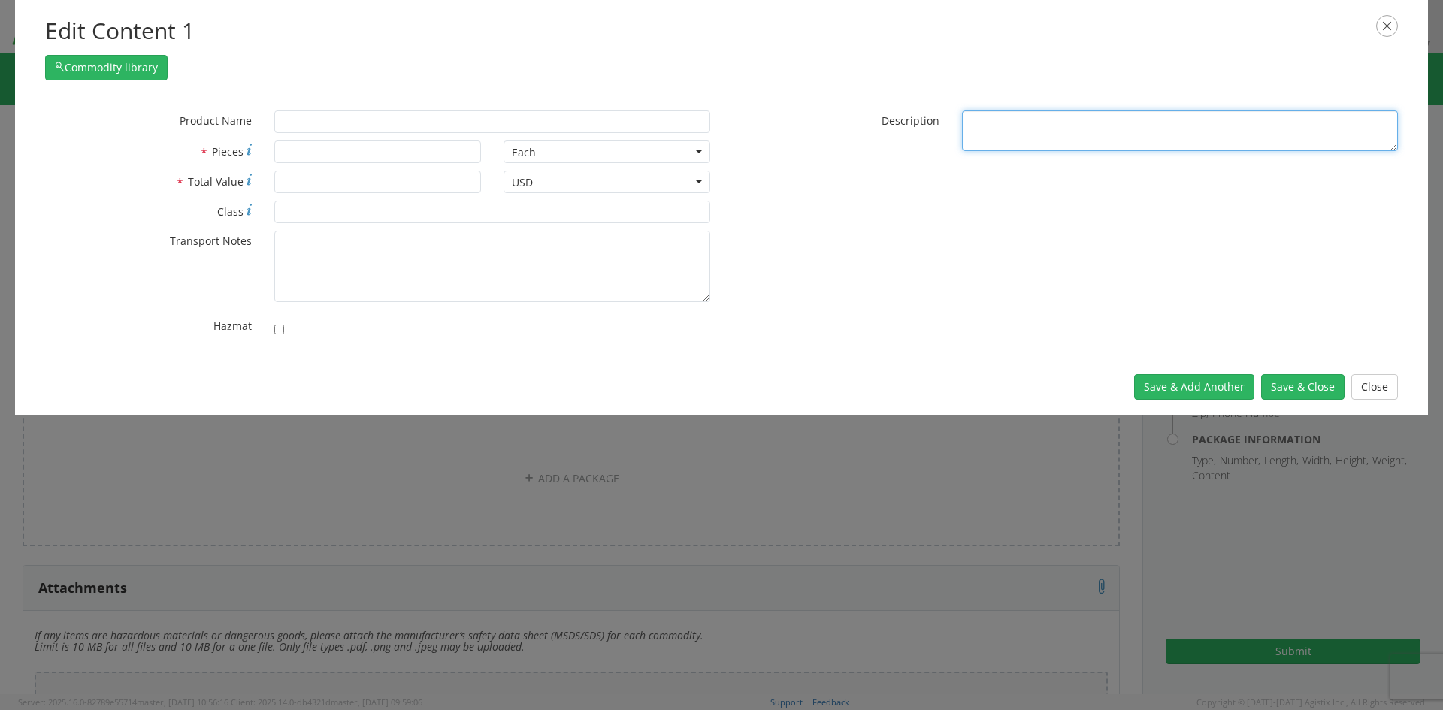
click at [1032, 141] on textarea "* Description" at bounding box center [1180, 130] width 436 height 41
type textarea "Fingerprint Card"
click at [407, 136] on div "* Product Name F" at bounding box center [378, 125] width 688 height 30
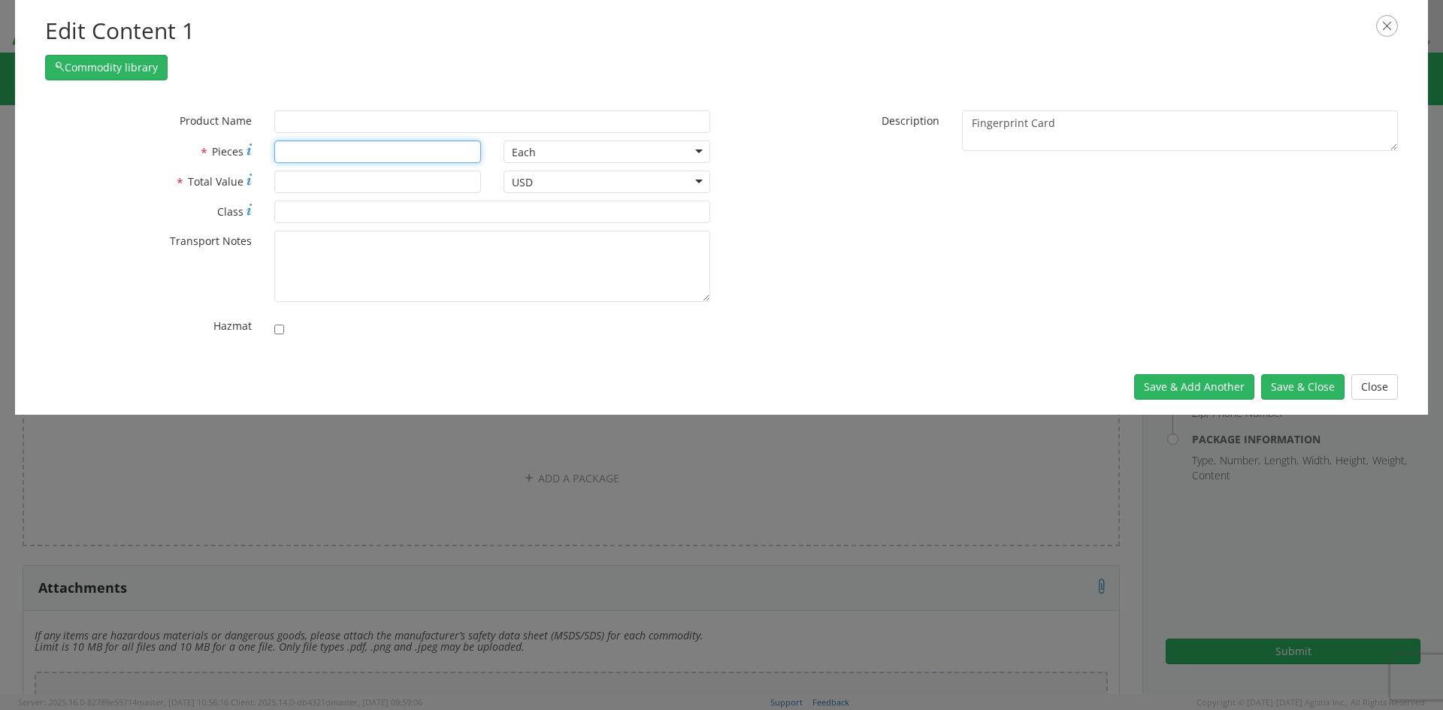
click at [398, 153] on input "* Pieces" at bounding box center [377, 152] width 207 height 23
type input "1"
click at [361, 185] on input "* Total Value" at bounding box center [377, 182] width 207 height 23
type input "0"
click at [1301, 383] on button "Save & Close" at bounding box center [1302, 387] width 83 height 26
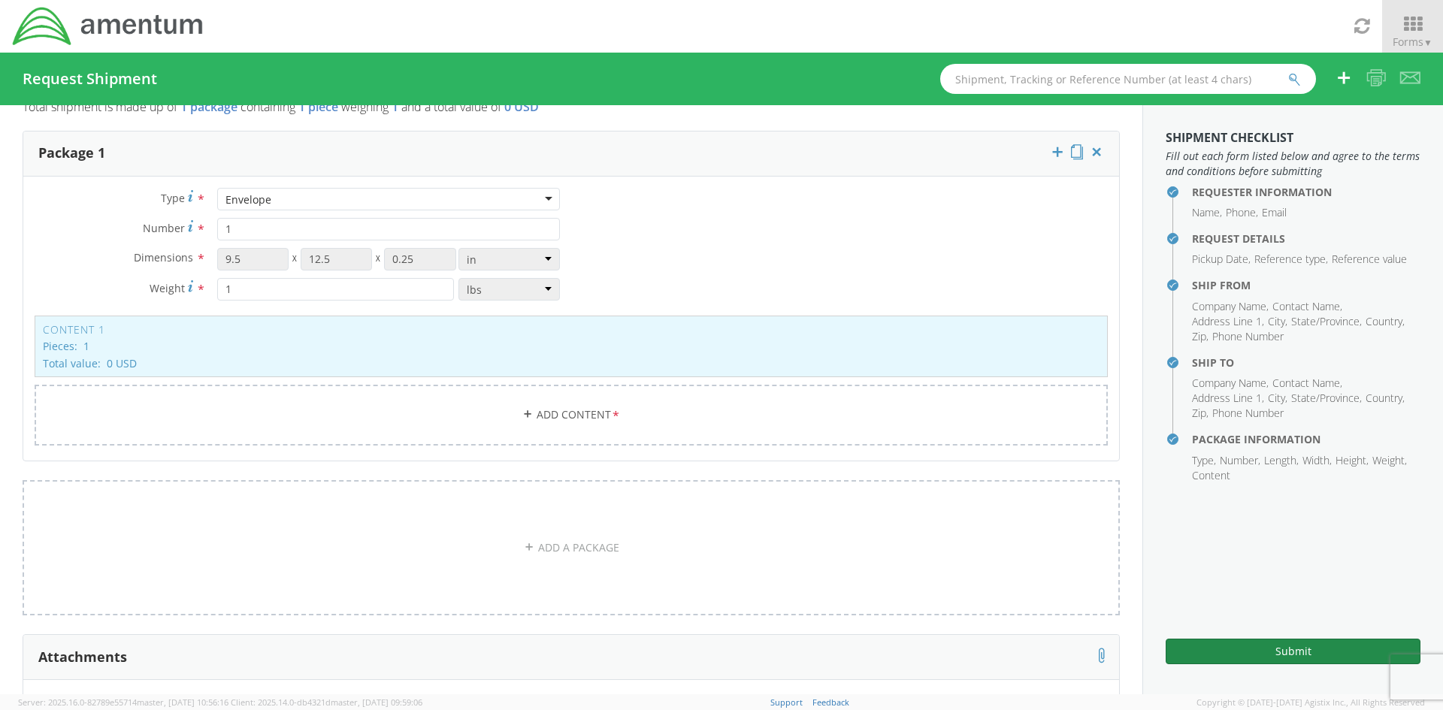
click at [1296, 649] on button "Submit" at bounding box center [1293, 652] width 255 height 26
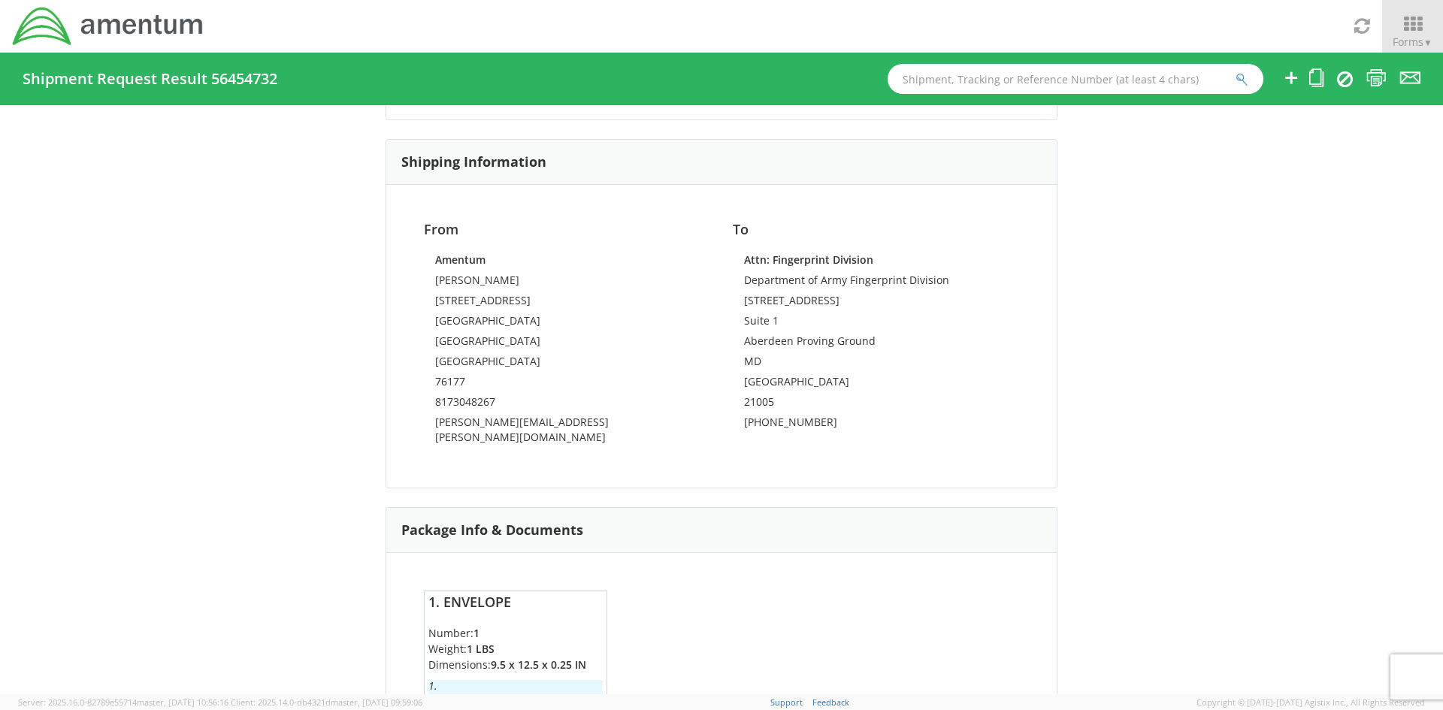
scroll to position [880, 0]
